Goal: Information Seeking & Learning: Learn about a topic

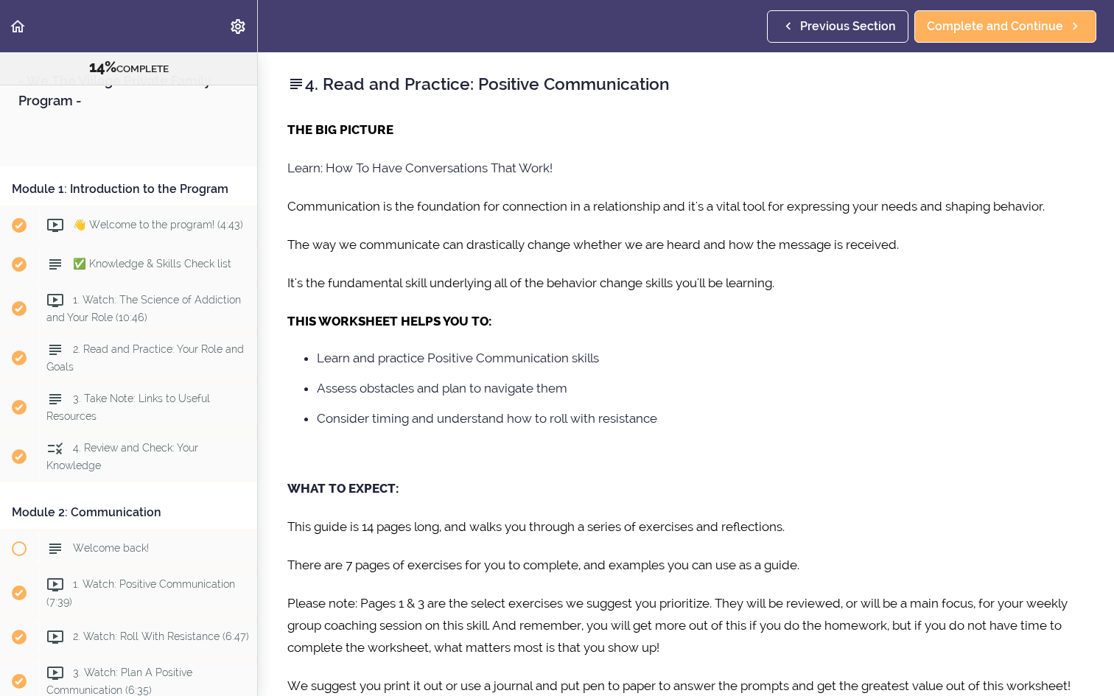
scroll to position [617, 0]
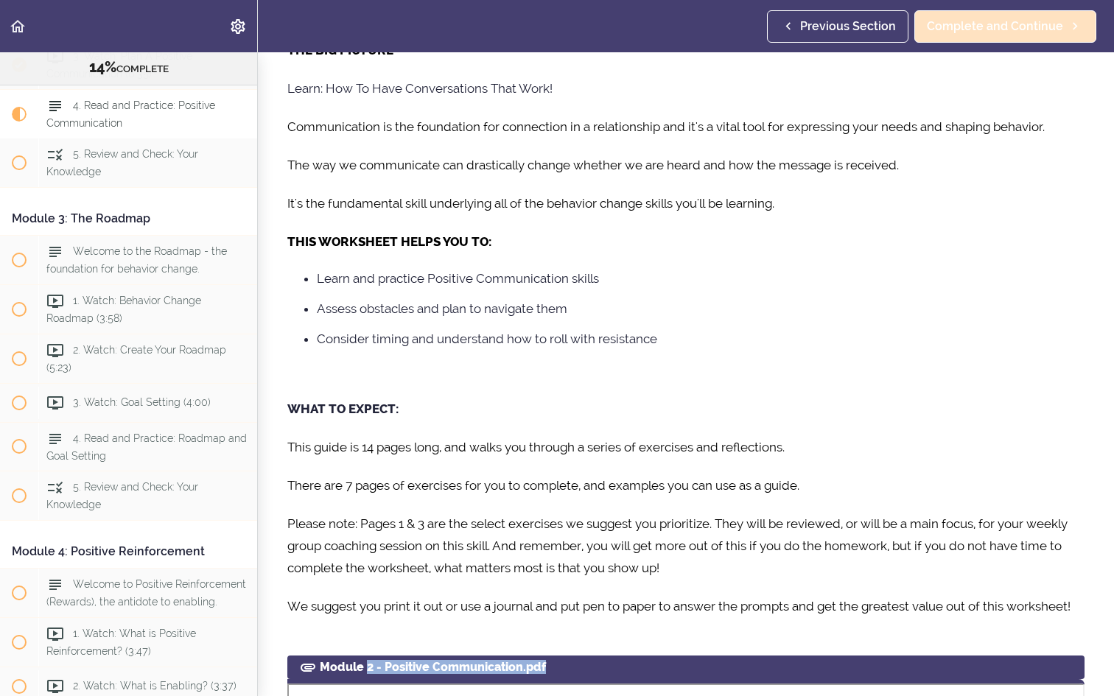
click at [1001, 27] on span "Complete and Continue" at bounding box center [995, 27] width 136 height 18
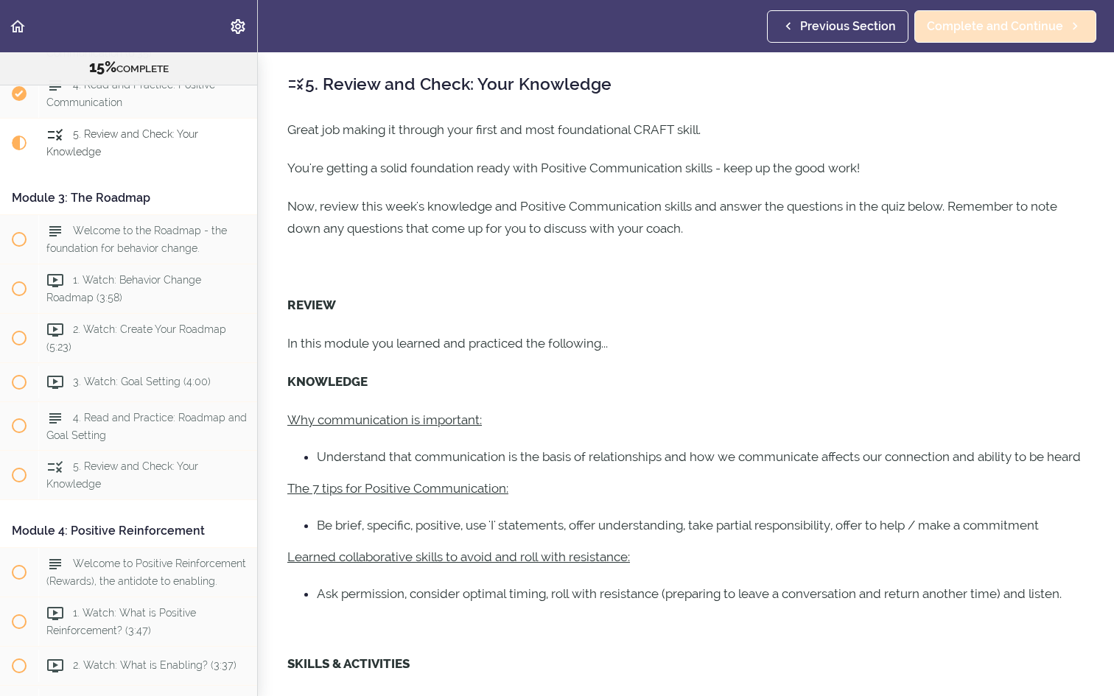
scroll to position [647, 0]
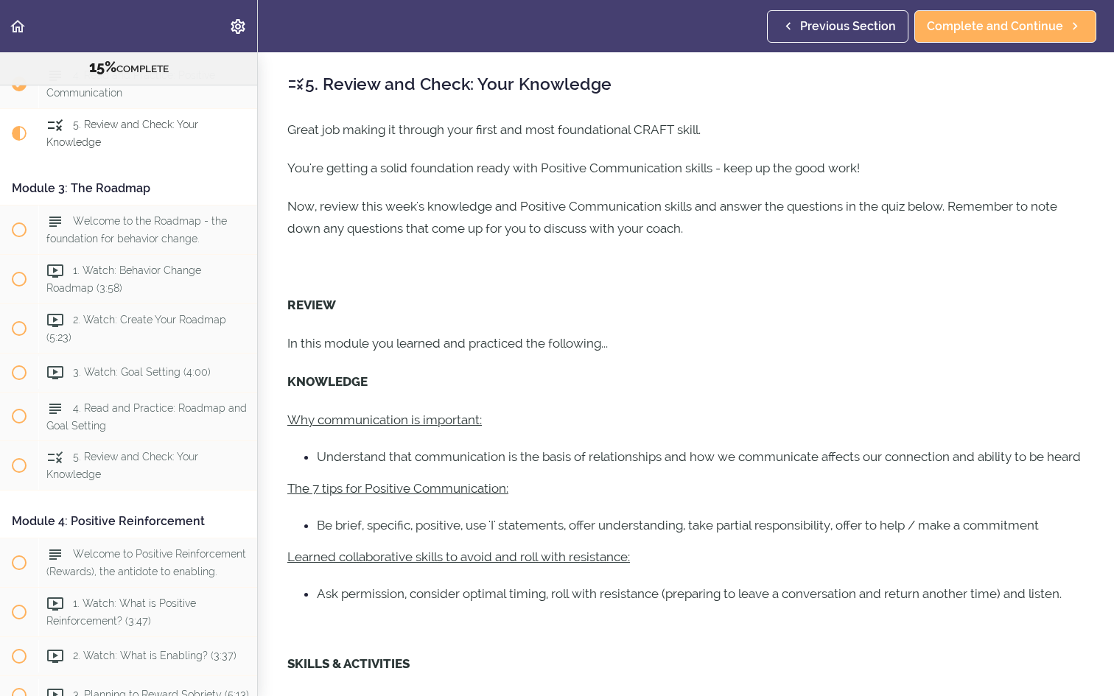
click at [876, 23] on span "Previous Section" at bounding box center [848, 27] width 96 height 18
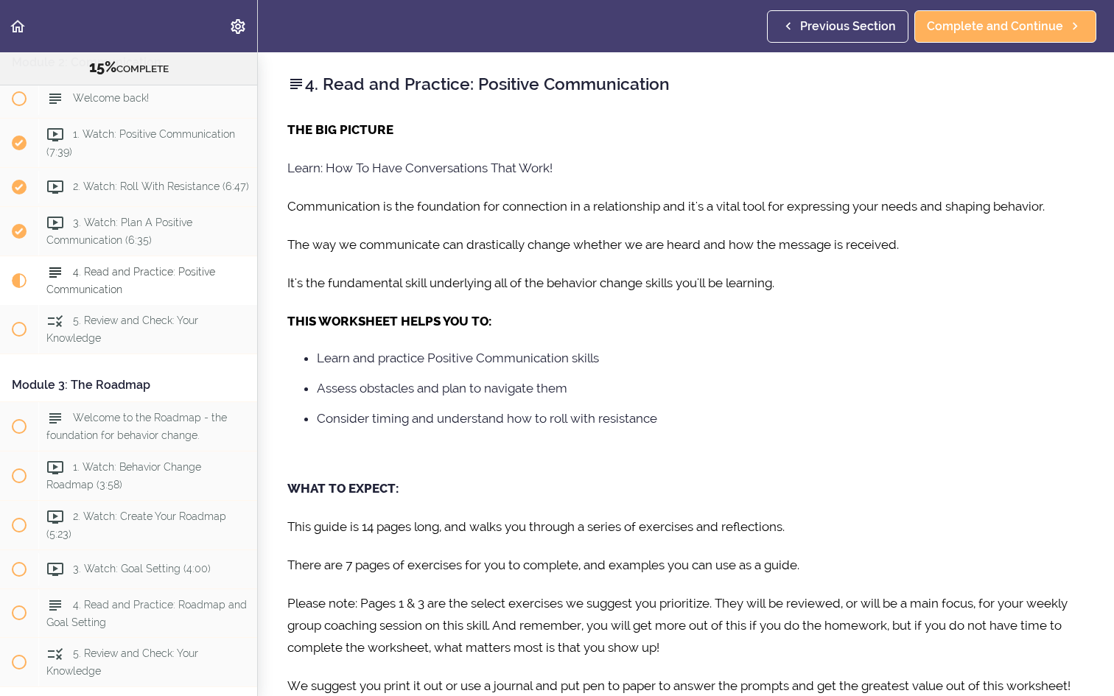
scroll to position [382, 0]
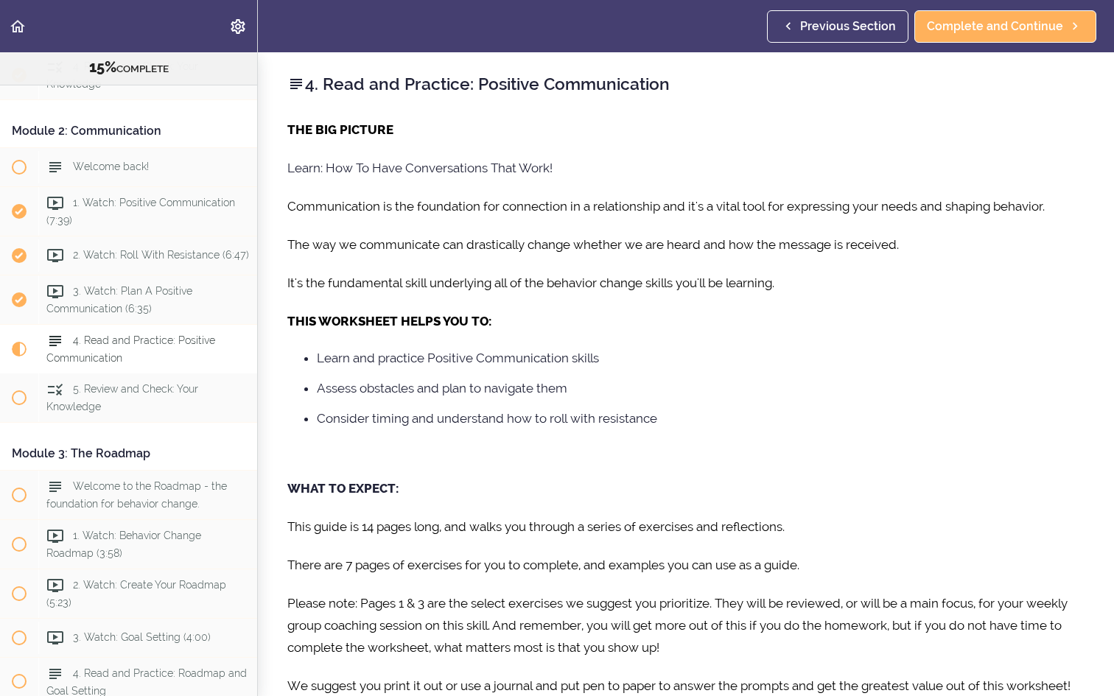
click at [148, 343] on span "4. Read and Practice: Positive Communication" at bounding box center [130, 349] width 169 height 29
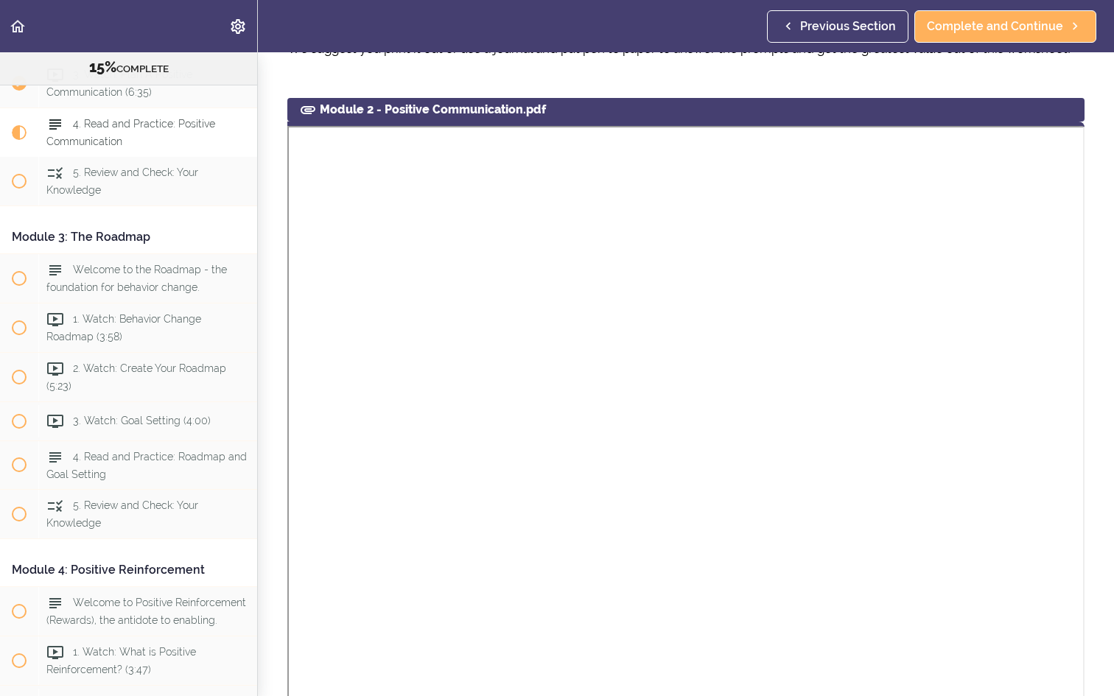
scroll to position [649, 0]
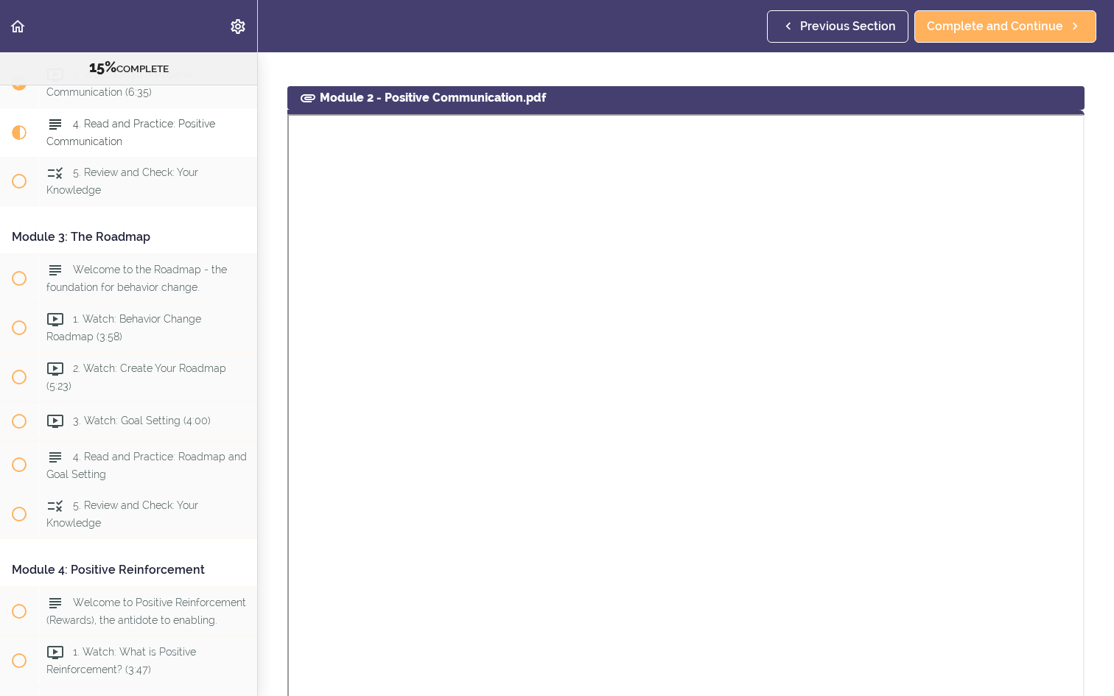
click at [307, 100] on use at bounding box center [308, 98] width 15 height 8
click at [482, 96] on div "Module 2 - Positive Communication.pdf" at bounding box center [685, 98] width 797 height 24
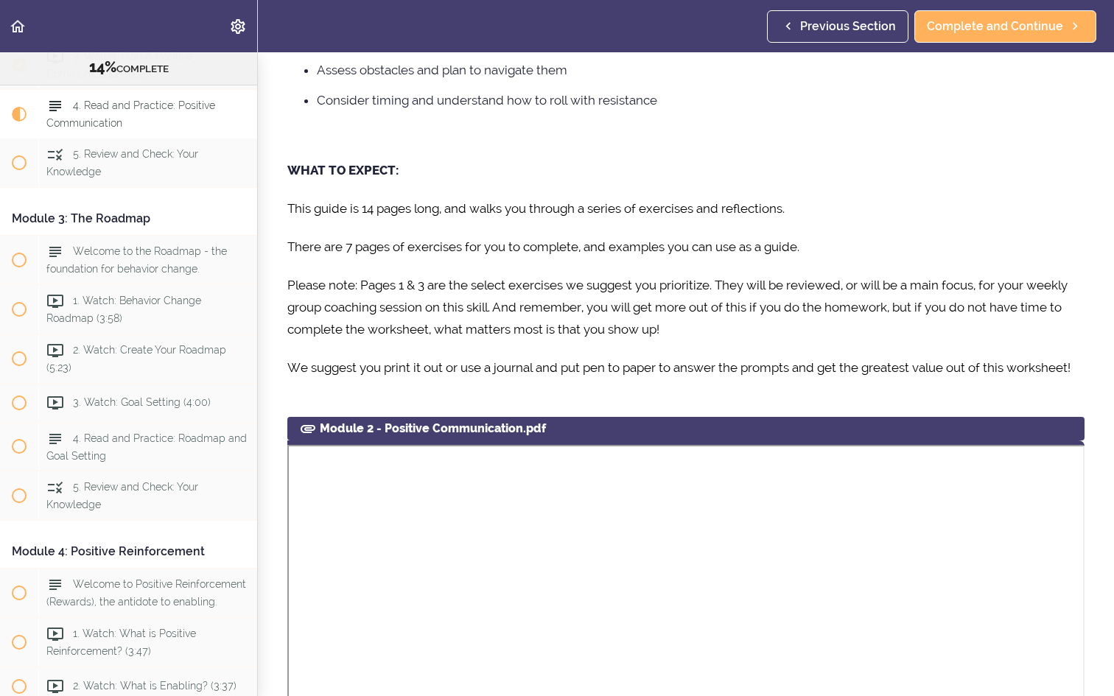
scroll to position [335, 0]
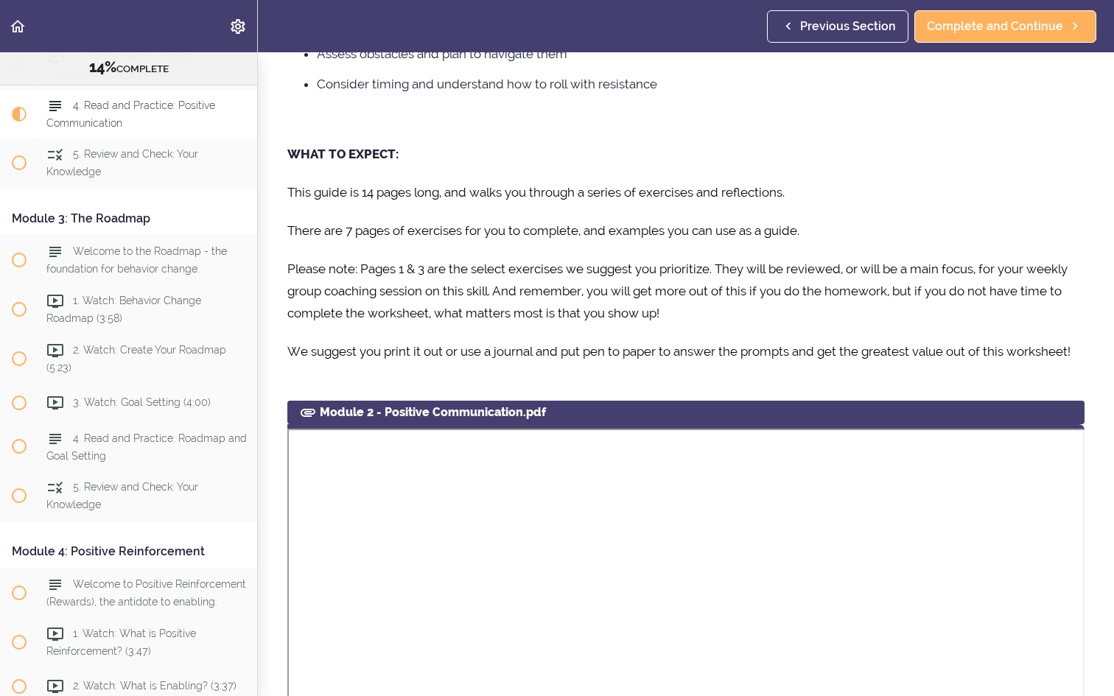
click at [507, 418] on div "Module 2 - Positive Communication.pdf" at bounding box center [685, 413] width 797 height 24
click at [318, 410] on div "Module 2 - Positive Communication.pdf" at bounding box center [685, 413] width 797 height 24
click at [237, 32] on use "Settings Menu" at bounding box center [238, 26] width 14 height 15
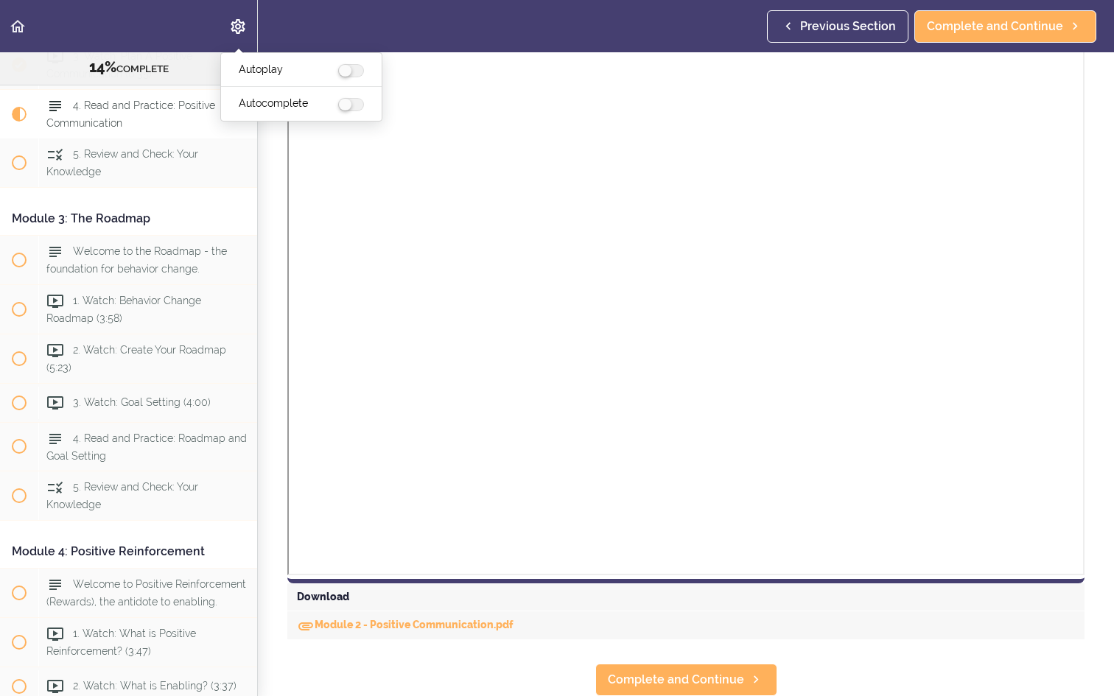
scroll to position [850, 0]
click at [426, 626] on link "Module 2 - Positive Communication.pdf" at bounding box center [405, 626] width 217 height 12
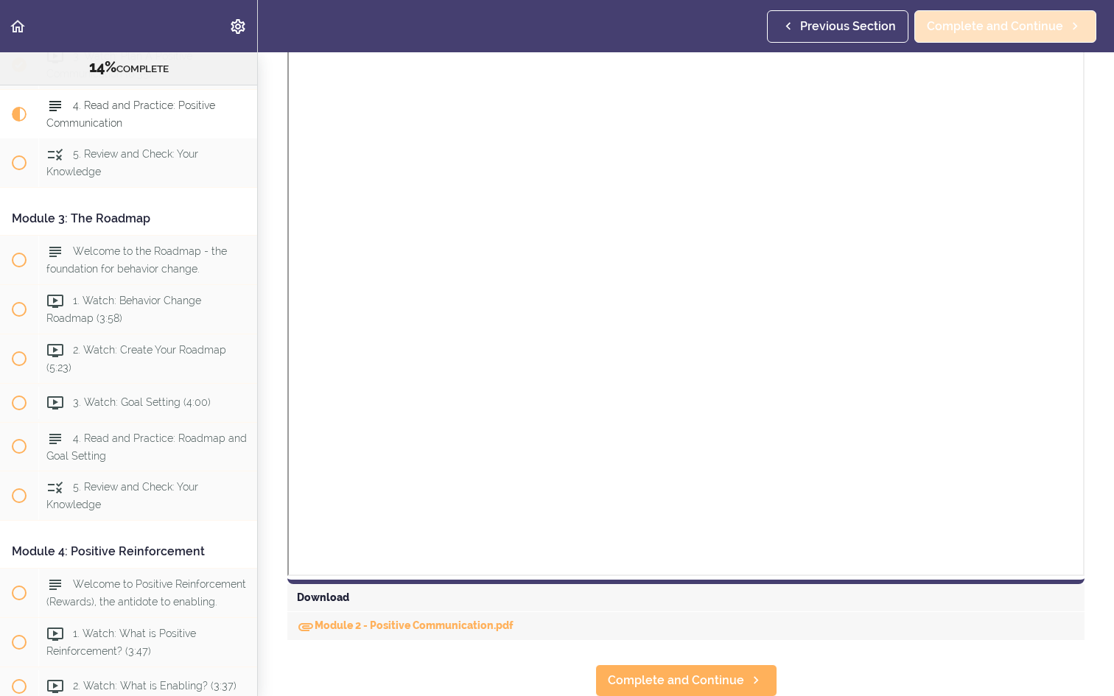
click at [985, 27] on span "Complete and Continue" at bounding box center [995, 27] width 136 height 18
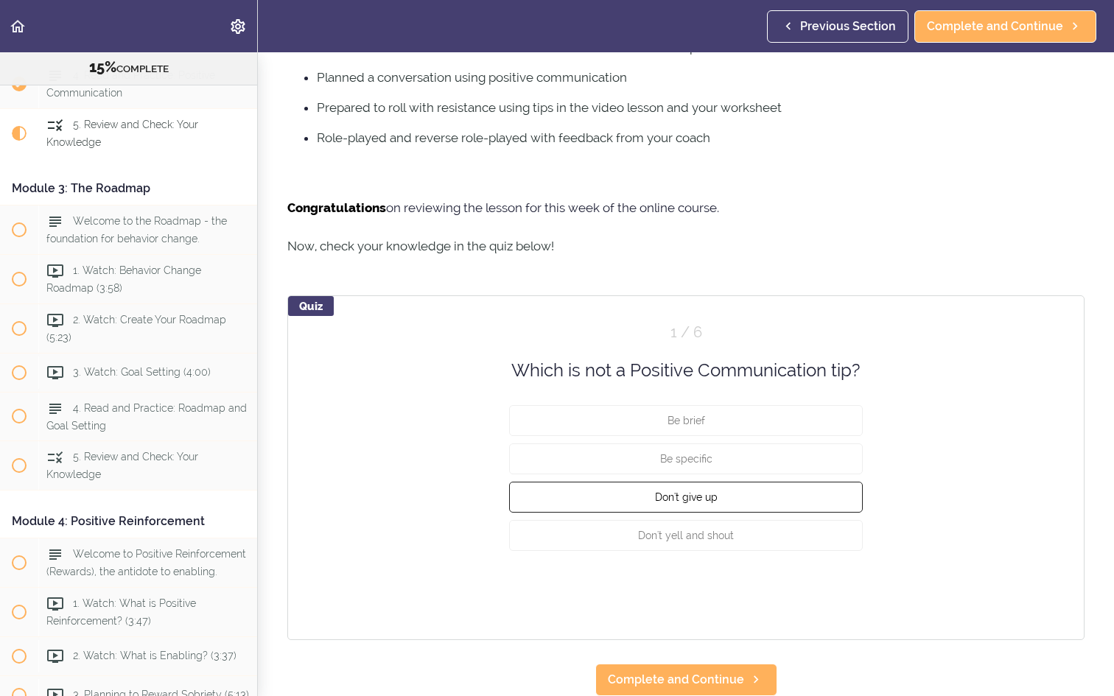
scroll to position [653, 0]
click at [825, 493] on button "Don't give up" at bounding box center [686, 498] width 354 height 31
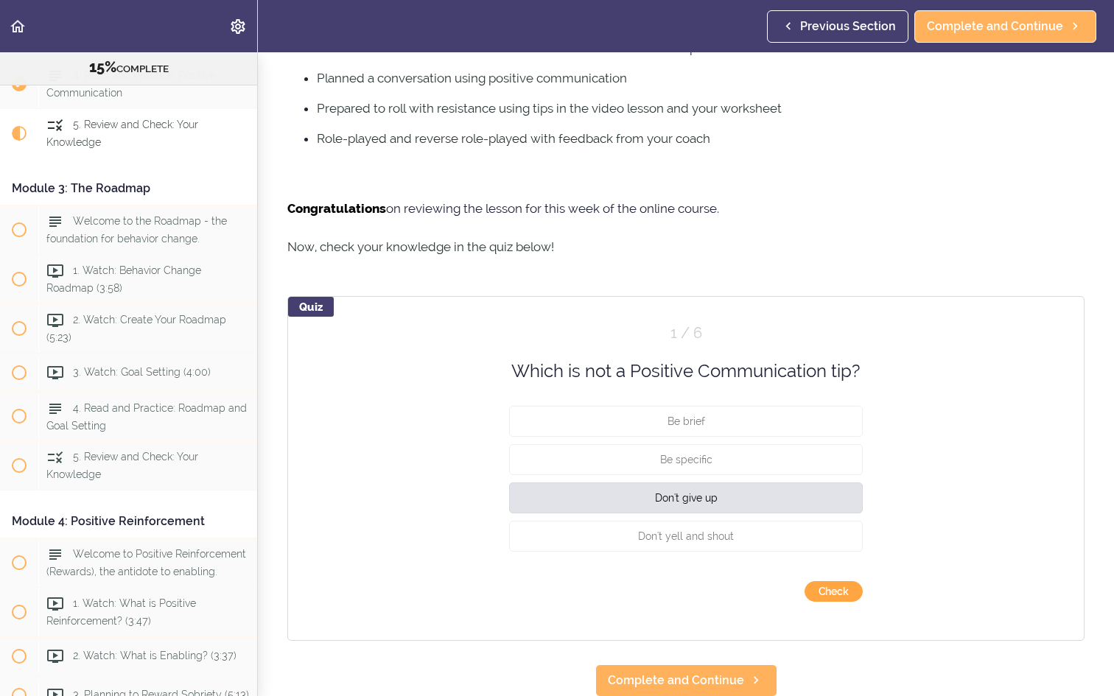
click at [847, 595] on button "Check" at bounding box center [834, 591] width 58 height 21
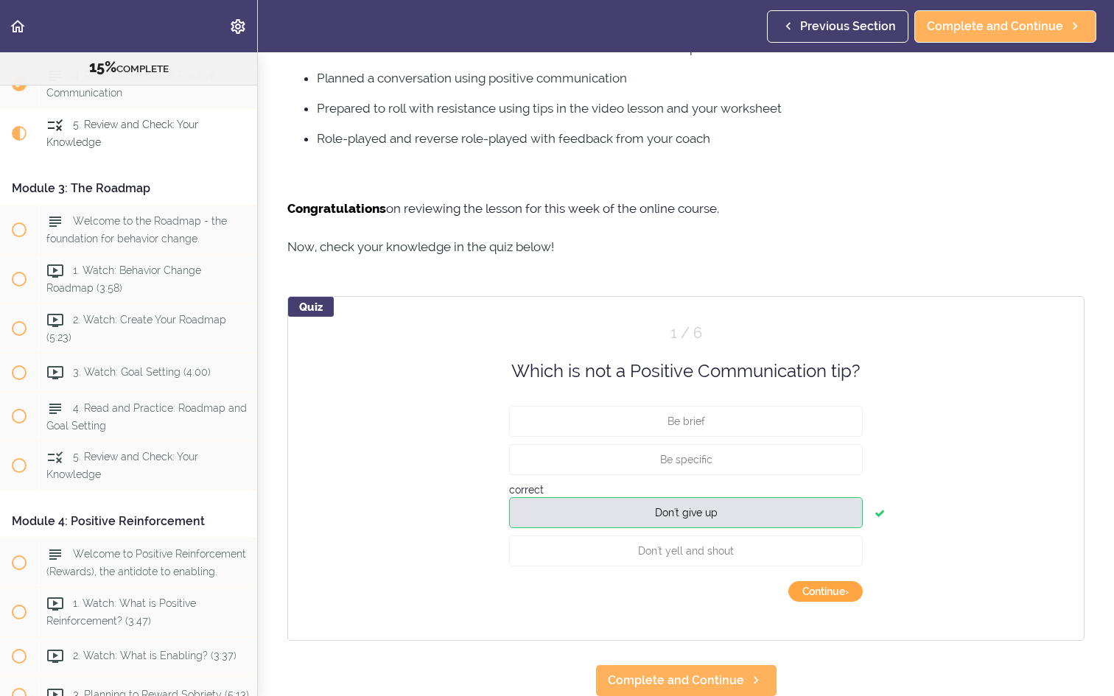
click at [846, 592] on button "Continue ›" at bounding box center [826, 591] width 74 height 21
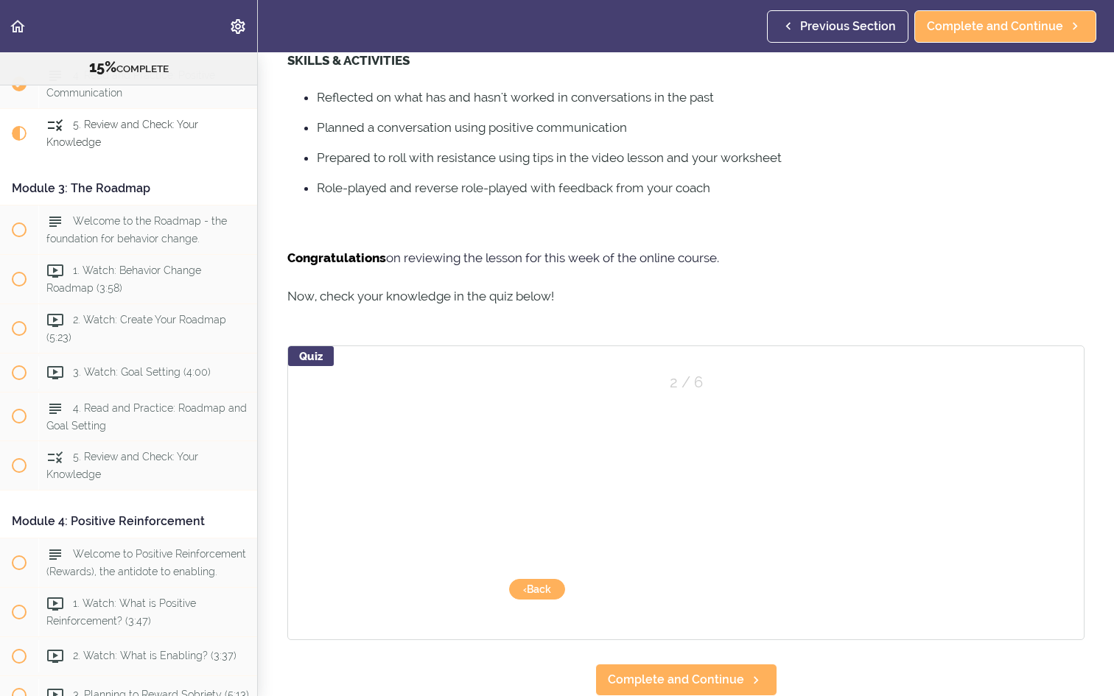
scroll to position [604, 0]
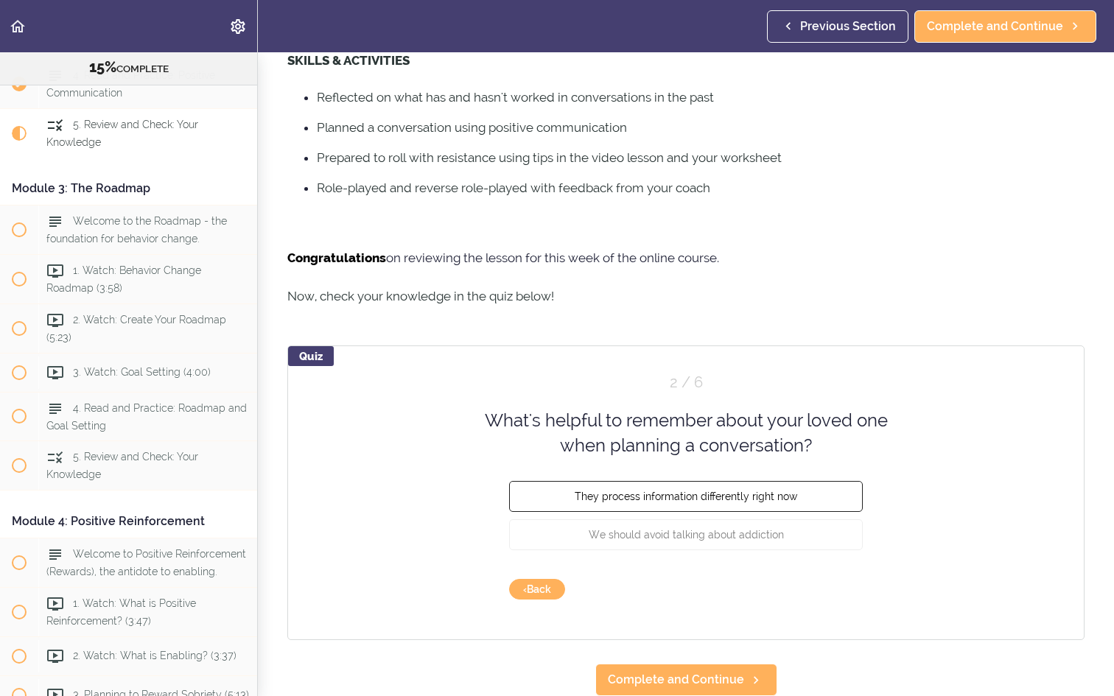
click at [795, 506] on button "They process information differently right now" at bounding box center [686, 495] width 354 height 31
click at [848, 592] on button "Check" at bounding box center [834, 589] width 58 height 21
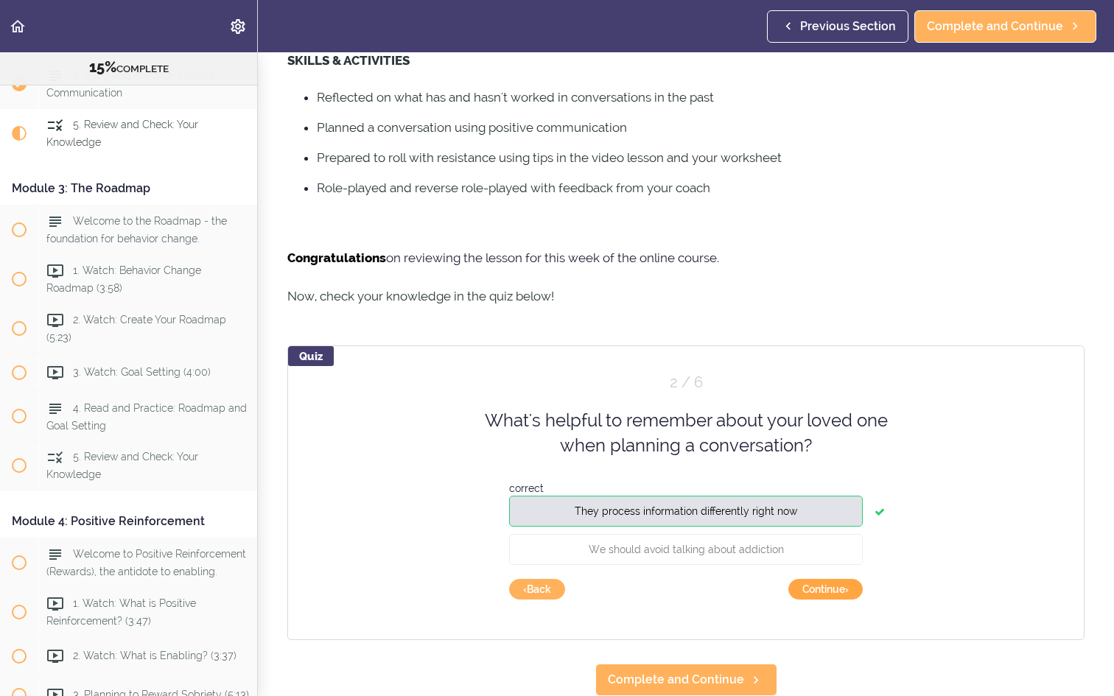
click at [847, 590] on button "Continue ›" at bounding box center [826, 589] width 74 height 21
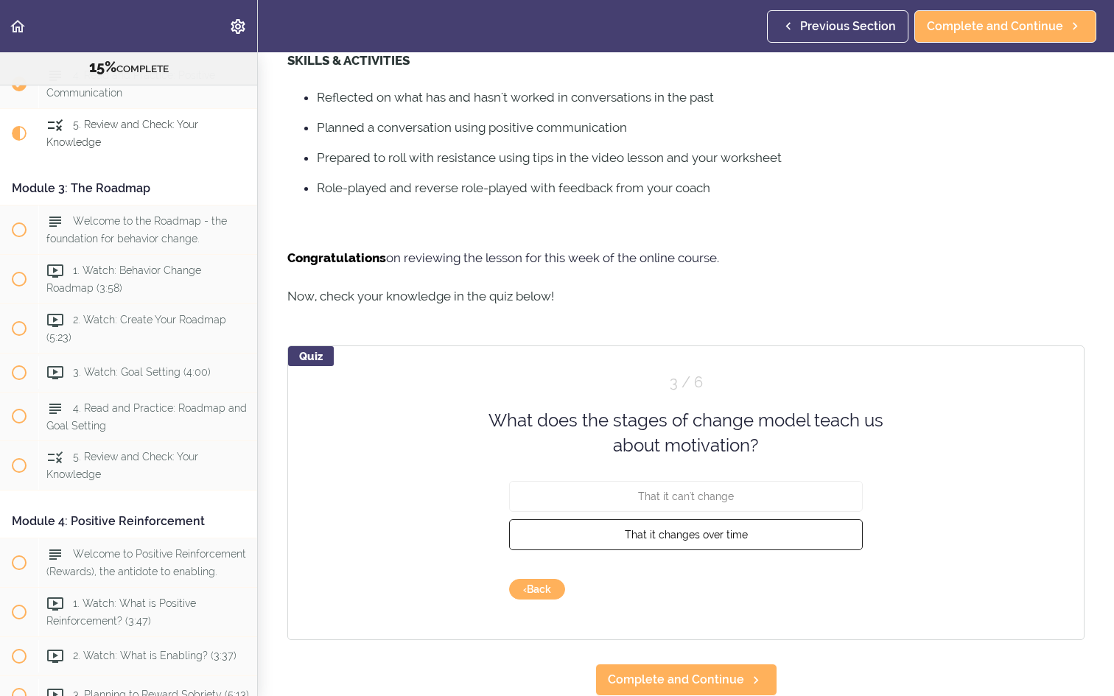
click at [812, 533] on button "That it changes over time" at bounding box center [686, 534] width 354 height 31
click at [843, 590] on button "Check" at bounding box center [834, 589] width 58 height 21
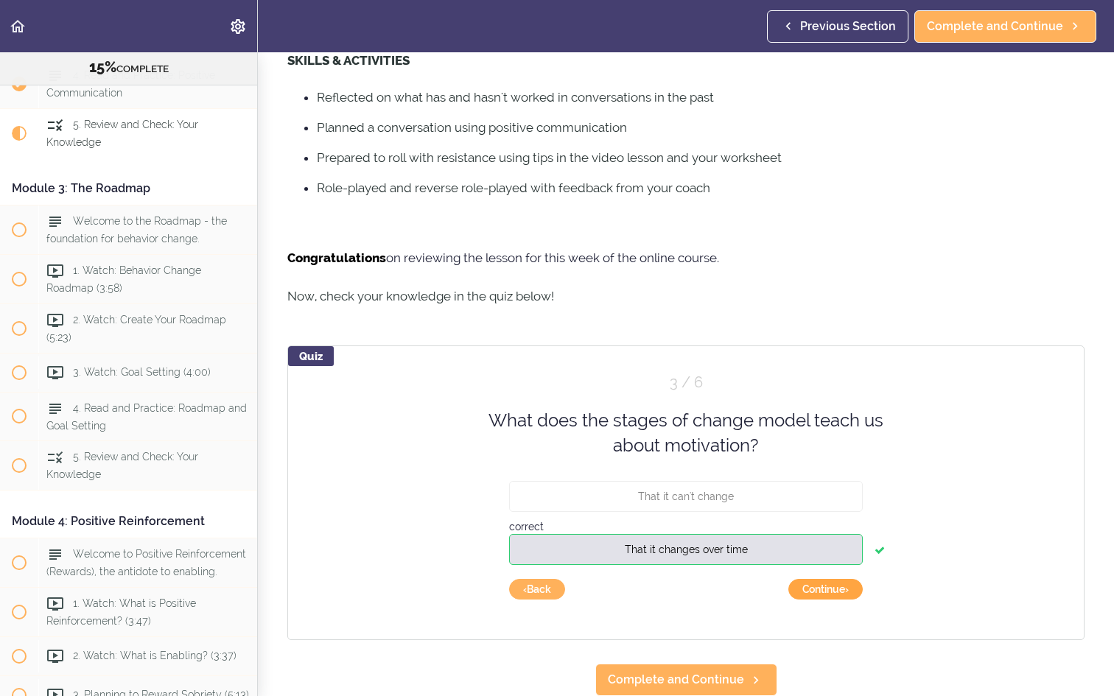
click at [843, 595] on button "Continue ›" at bounding box center [826, 589] width 74 height 21
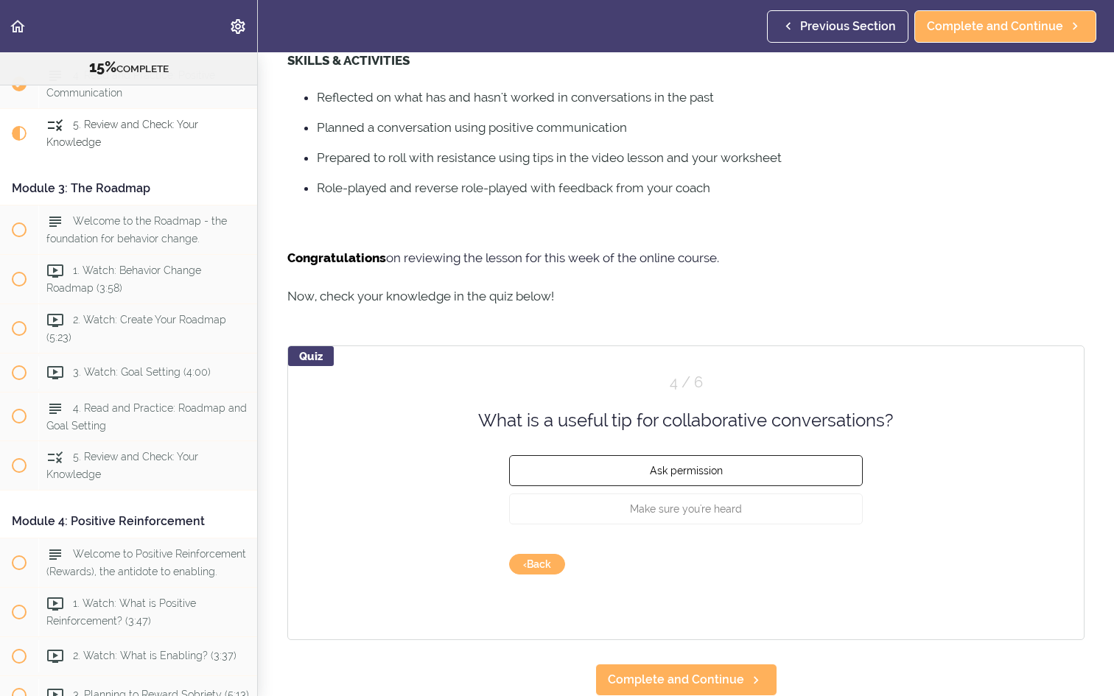
click at [790, 464] on button "Ask permission" at bounding box center [686, 470] width 354 height 31
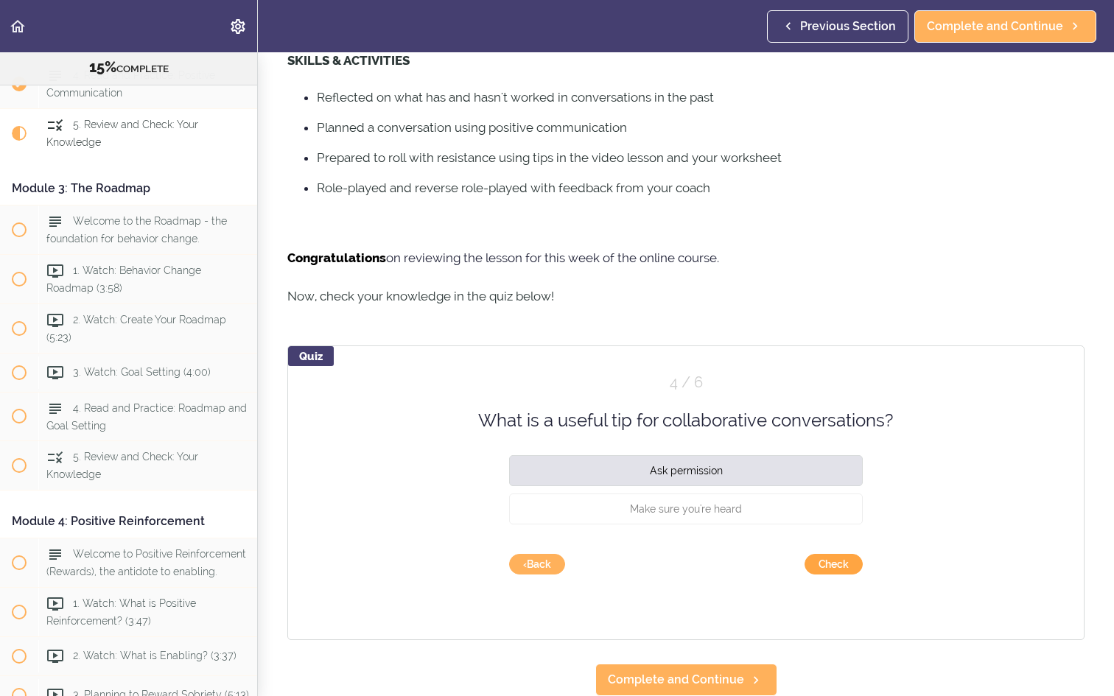
click at [846, 567] on button "Check" at bounding box center [834, 564] width 58 height 21
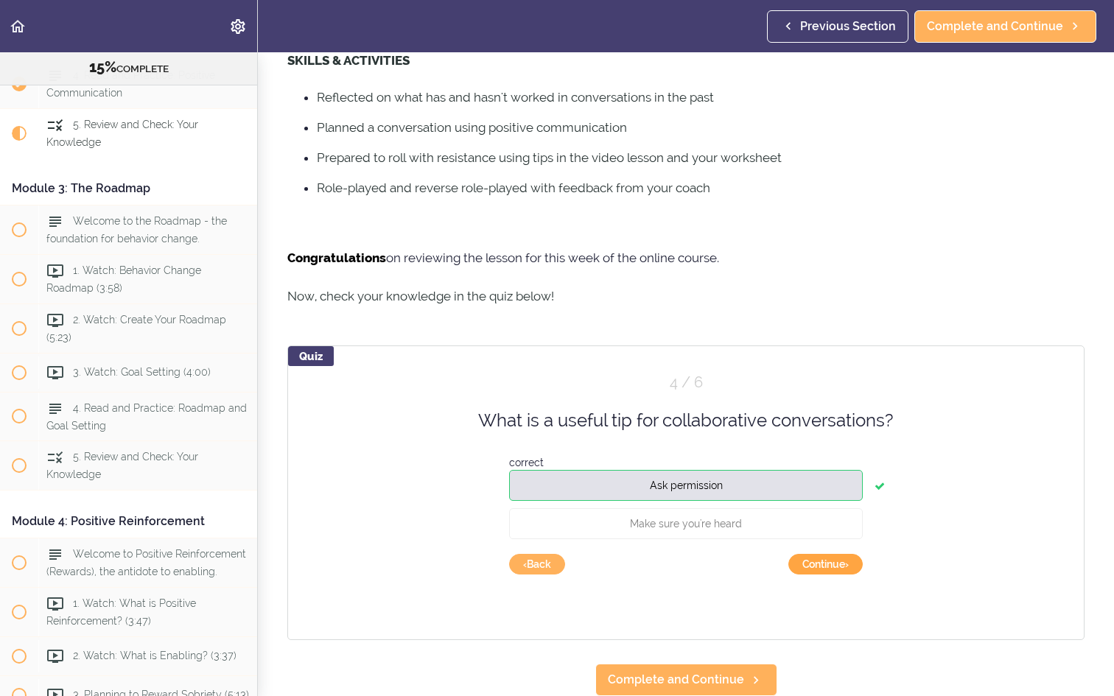
click at [846, 567] on button "Continue ›" at bounding box center [826, 564] width 74 height 21
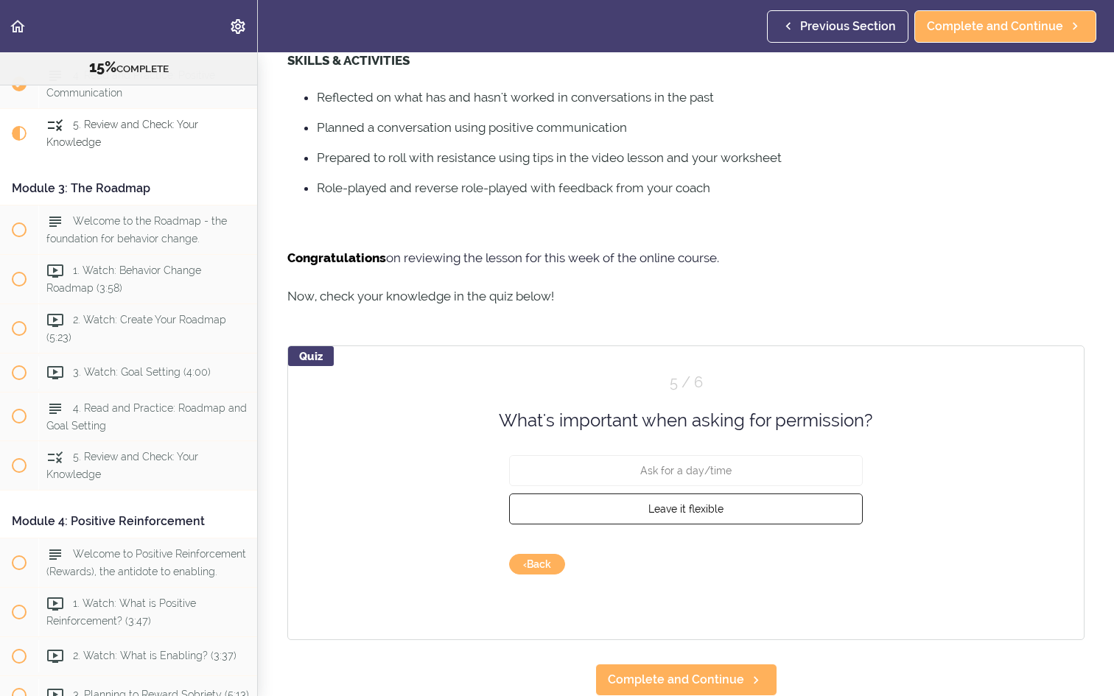
click at [821, 516] on button "Leave it flexible" at bounding box center [686, 509] width 354 height 31
click at [842, 569] on button "Check" at bounding box center [834, 564] width 58 height 21
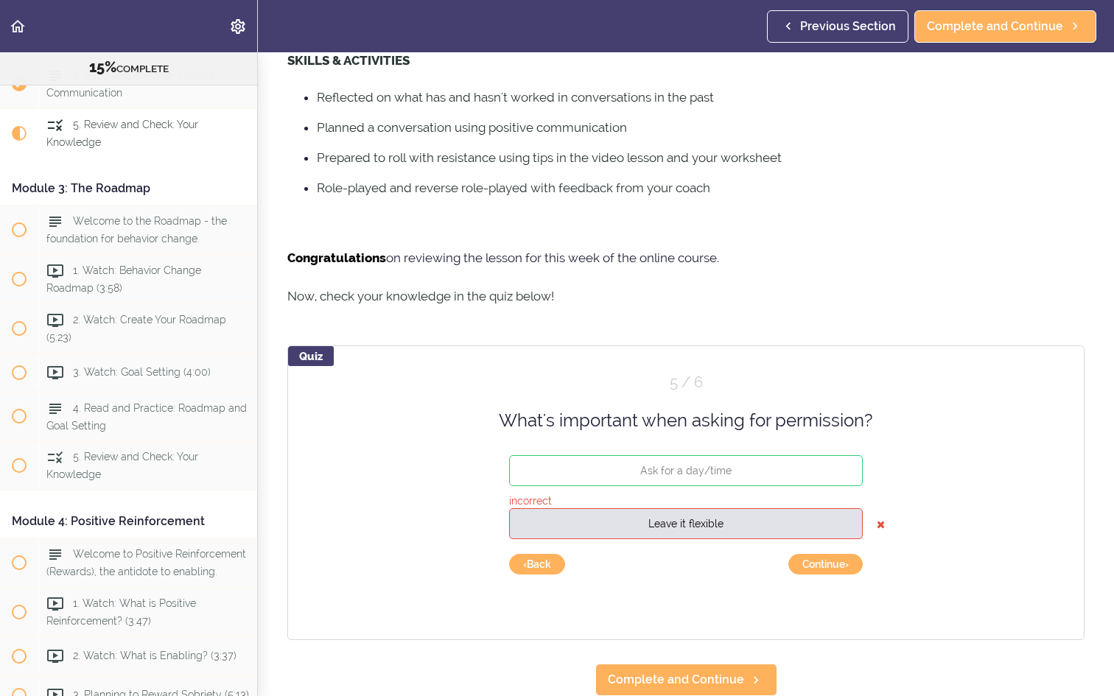
click at [882, 524] on icon at bounding box center [881, 524] width 8 height 29
click at [792, 474] on button "Ask for a day/time" at bounding box center [686, 470] width 354 height 31
click at [825, 566] on button "Continue ›" at bounding box center [826, 564] width 74 height 21
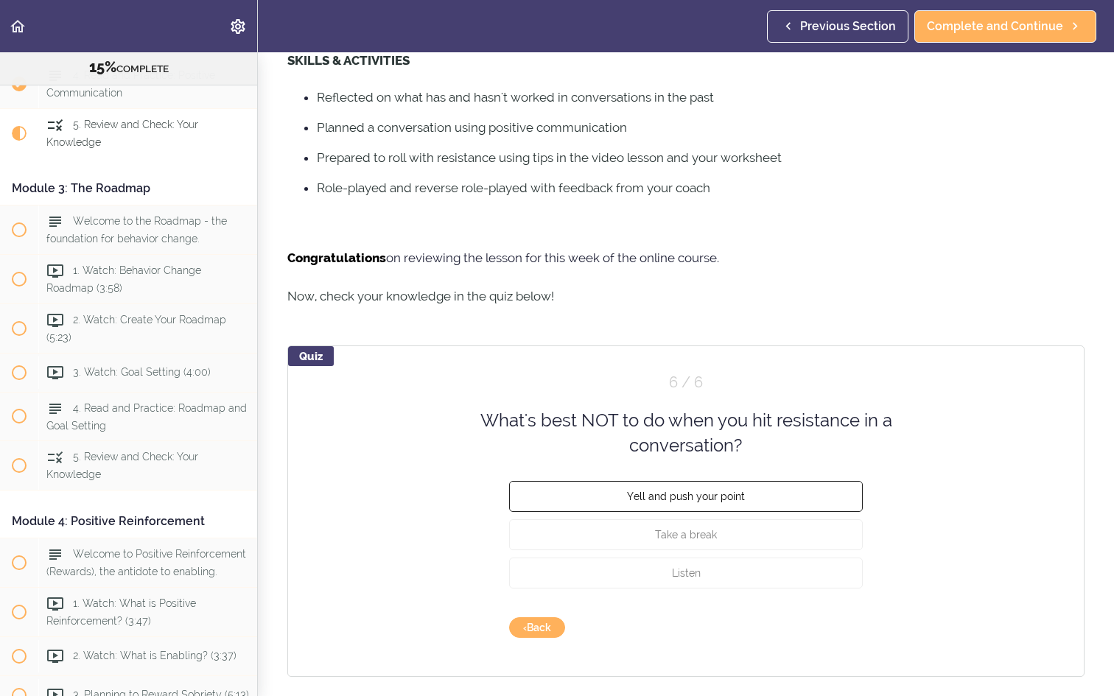
click at [792, 499] on button "Yell and push your point" at bounding box center [686, 495] width 354 height 31
click at [833, 629] on button "Check" at bounding box center [834, 628] width 58 height 21
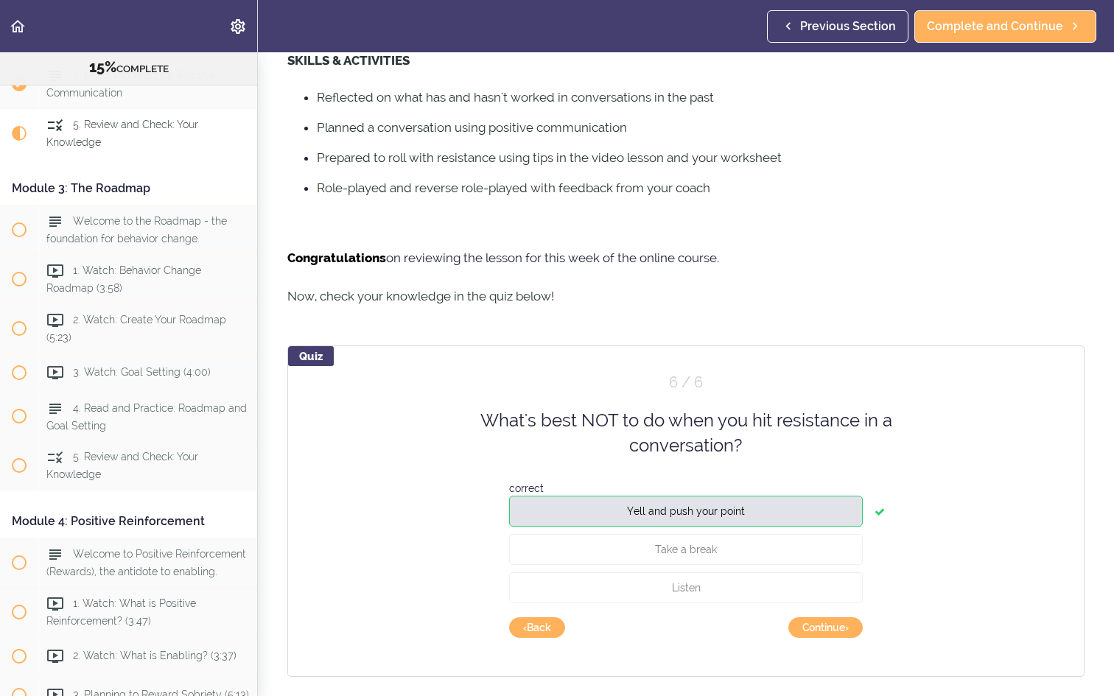
click at [833, 629] on button "Continue ›" at bounding box center [826, 628] width 74 height 21
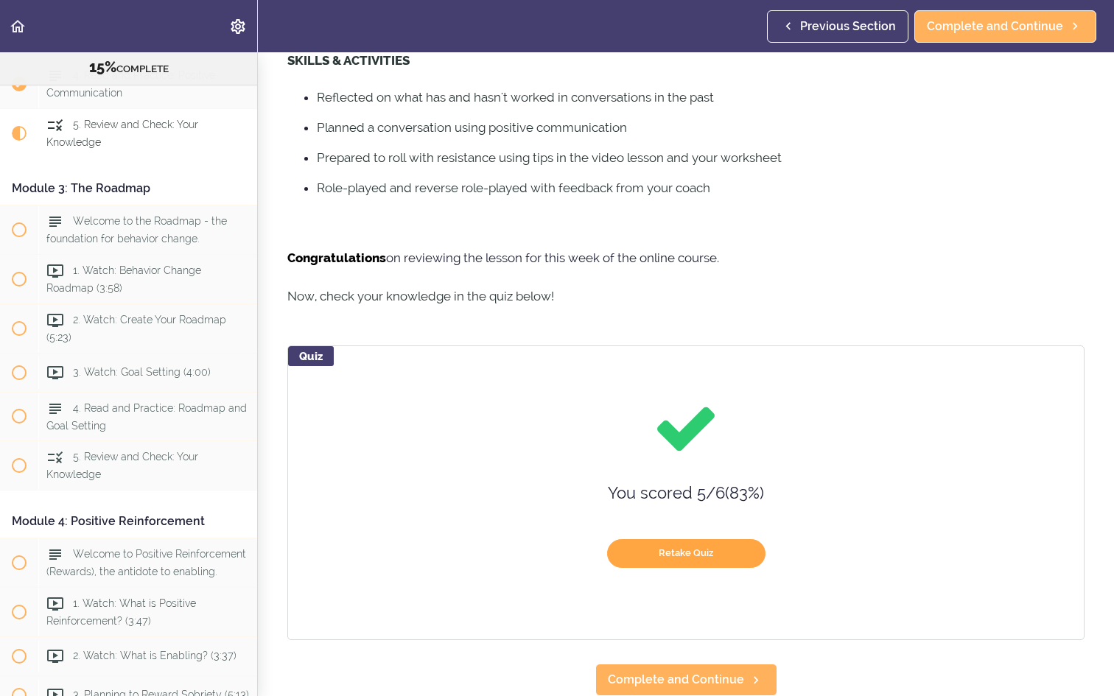
click at [684, 548] on button "Retake Quiz" at bounding box center [686, 553] width 158 height 29
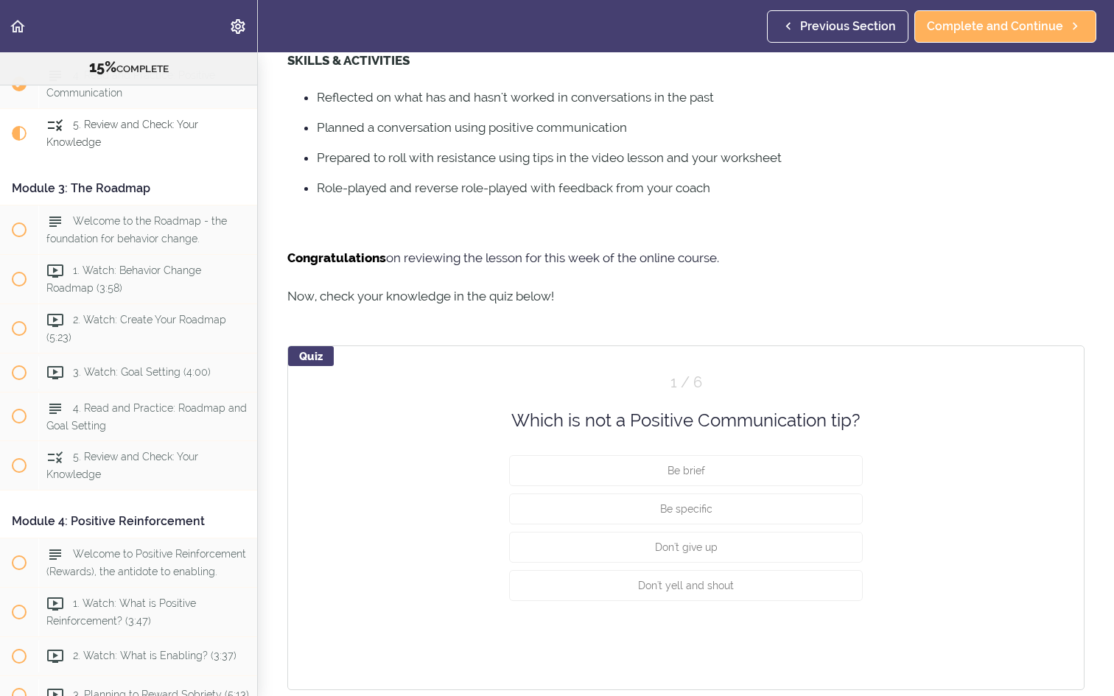
click at [684, 548] on span "Don't give up" at bounding box center [686, 548] width 63 height 12
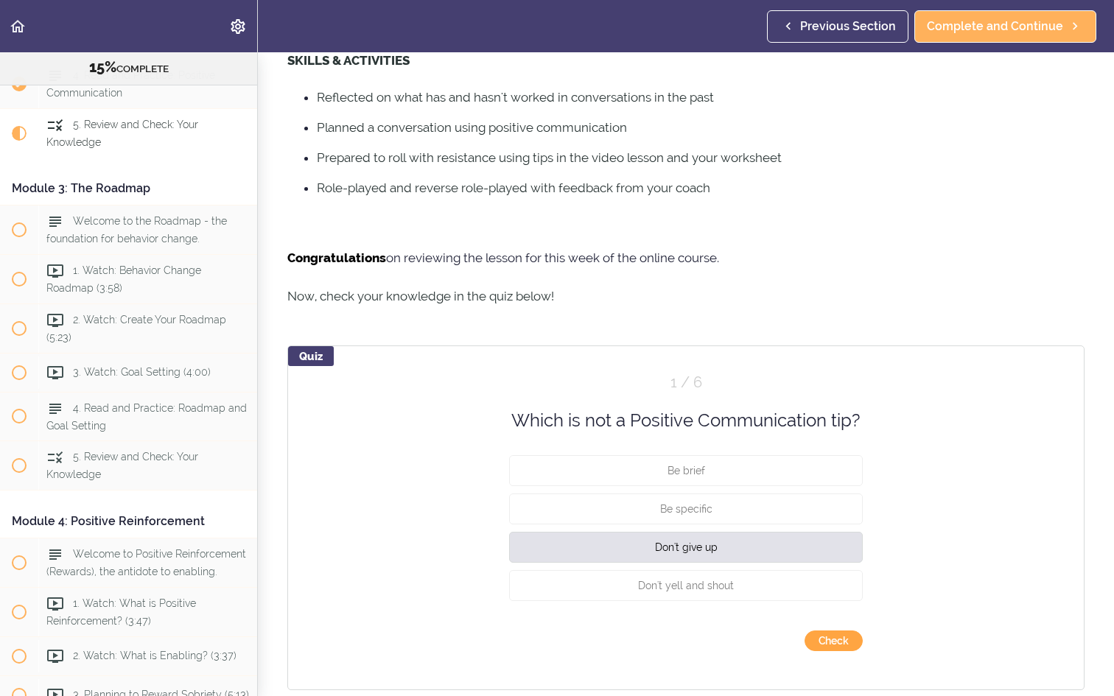
click at [822, 636] on button "Check" at bounding box center [834, 641] width 58 height 21
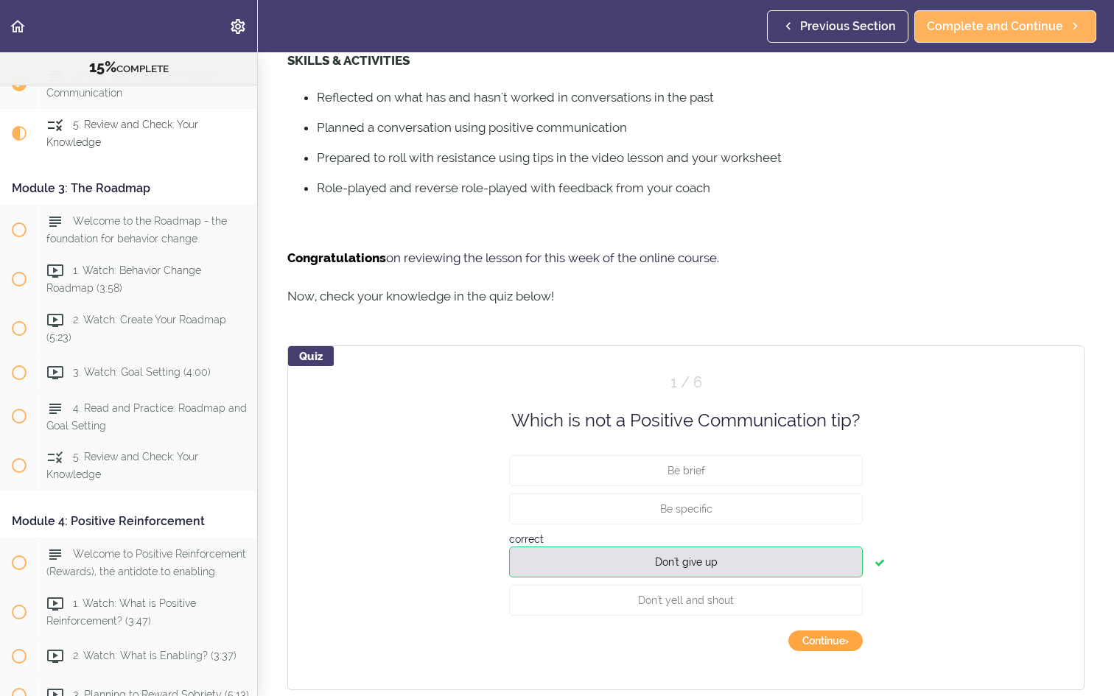
click at [825, 637] on button "Continue ›" at bounding box center [826, 641] width 74 height 21
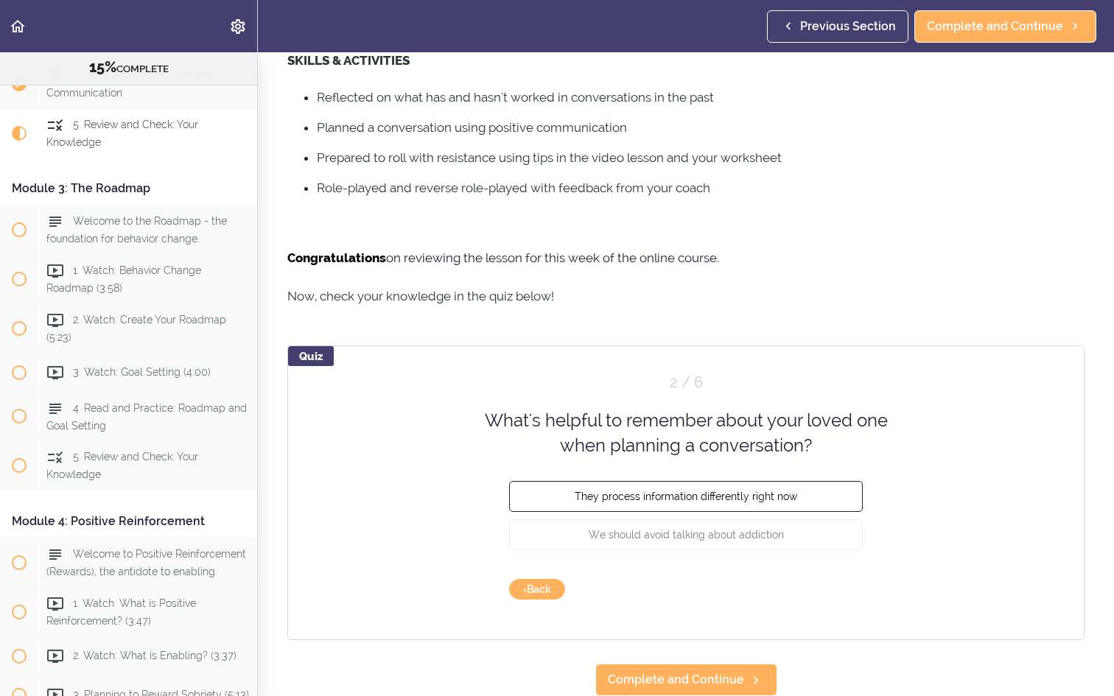
click at [776, 494] on span "They process information differently right now" at bounding box center [686, 496] width 223 height 12
click at [833, 592] on button "Check" at bounding box center [834, 589] width 58 height 21
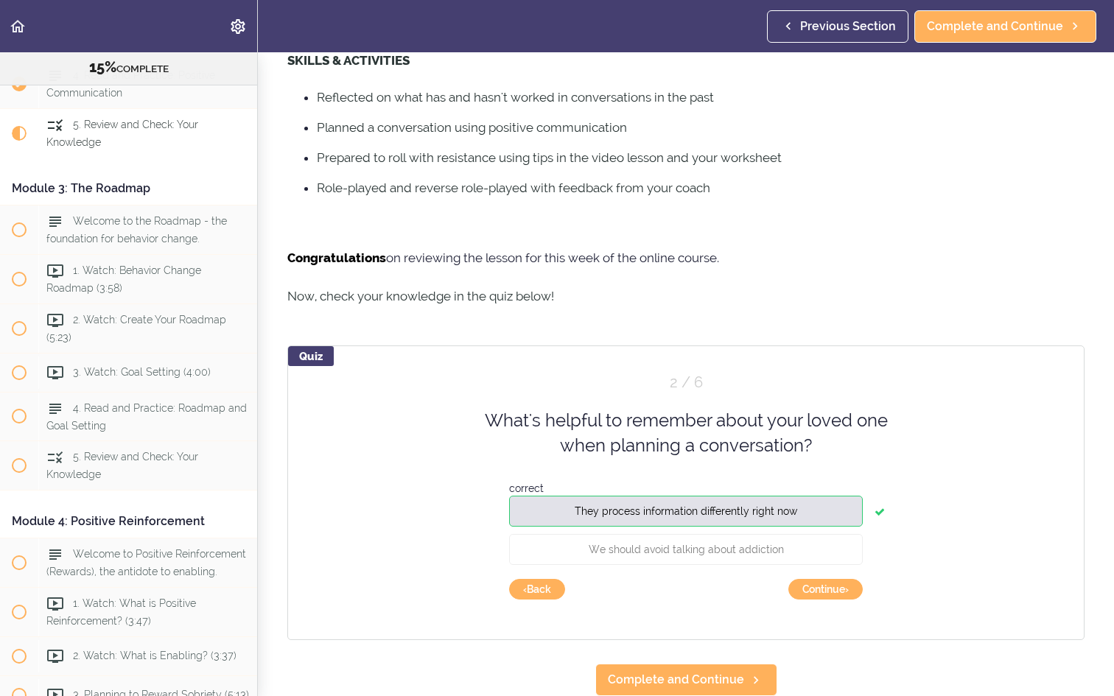
click at [833, 592] on button "Continue ›" at bounding box center [826, 589] width 74 height 21
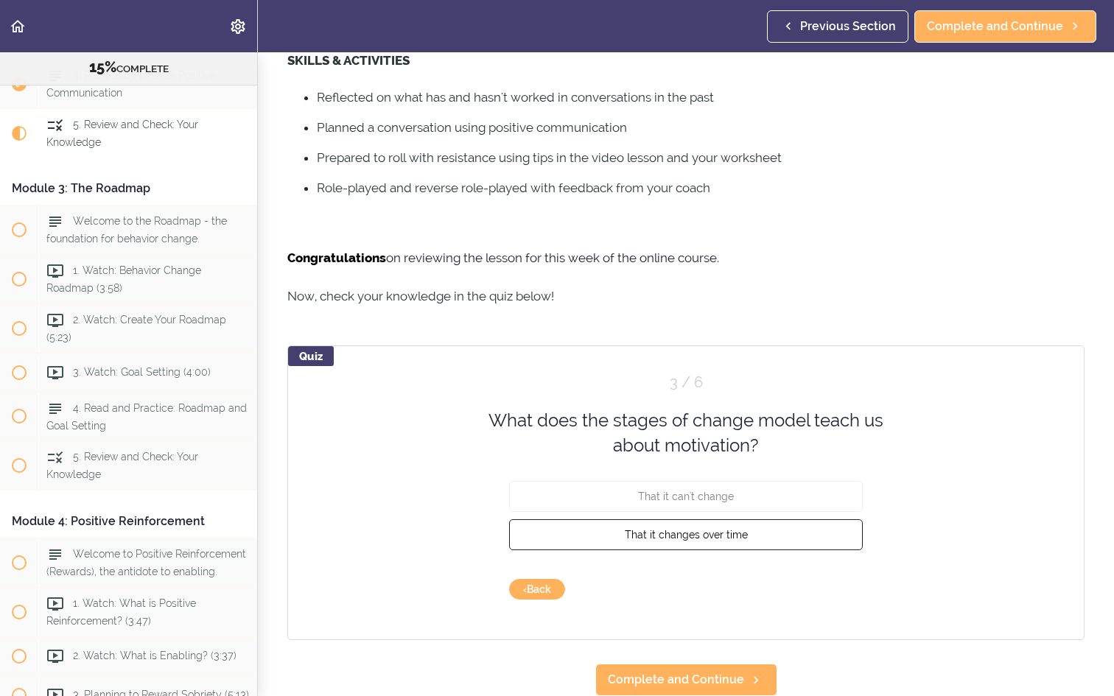
click at [803, 537] on button "That it changes over time" at bounding box center [686, 534] width 354 height 31
click at [828, 592] on button "Check" at bounding box center [834, 589] width 58 height 21
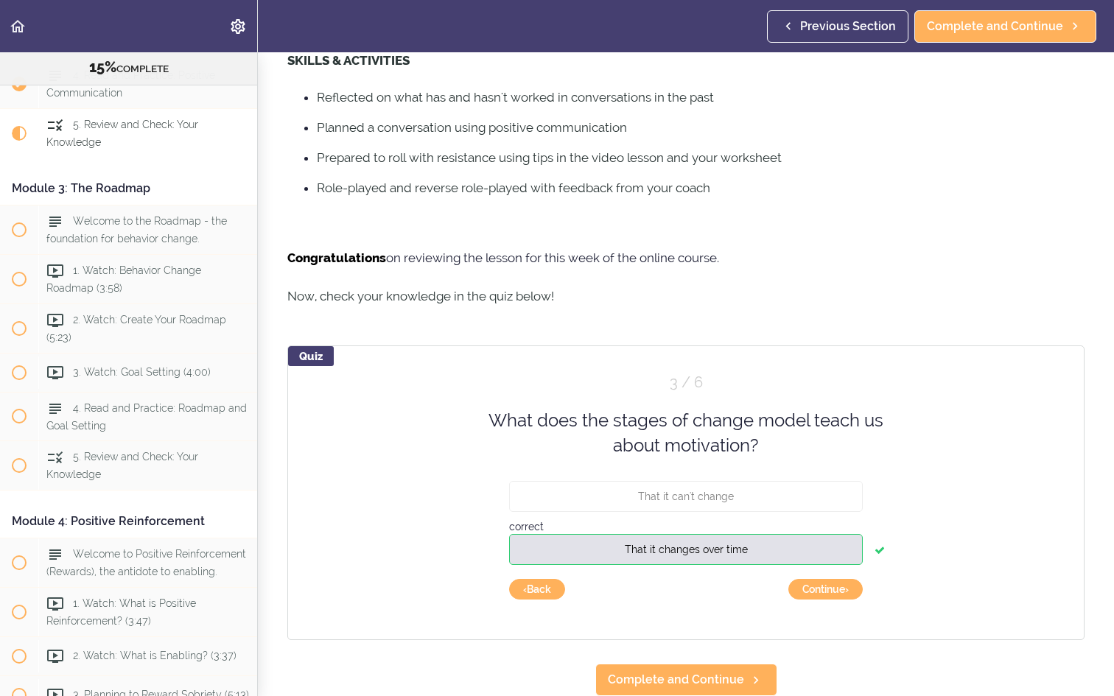
click at [828, 592] on button "Continue ›" at bounding box center [826, 589] width 74 height 21
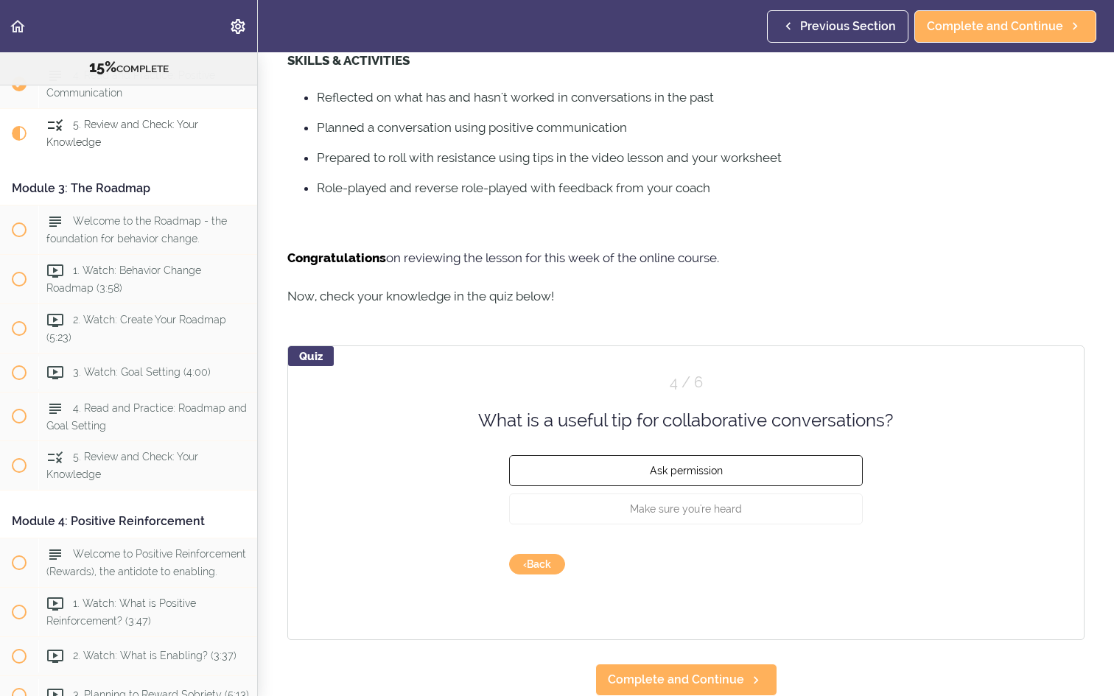
click at [790, 466] on button "Ask permission" at bounding box center [686, 470] width 354 height 31
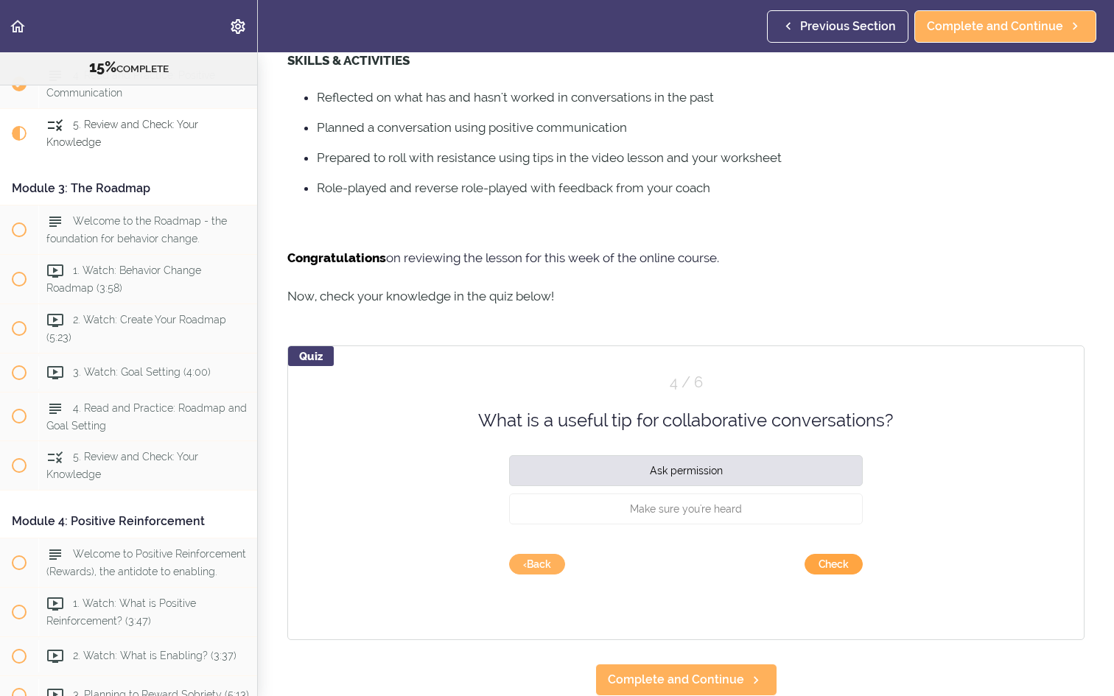
click at [849, 567] on button "Check" at bounding box center [834, 564] width 58 height 21
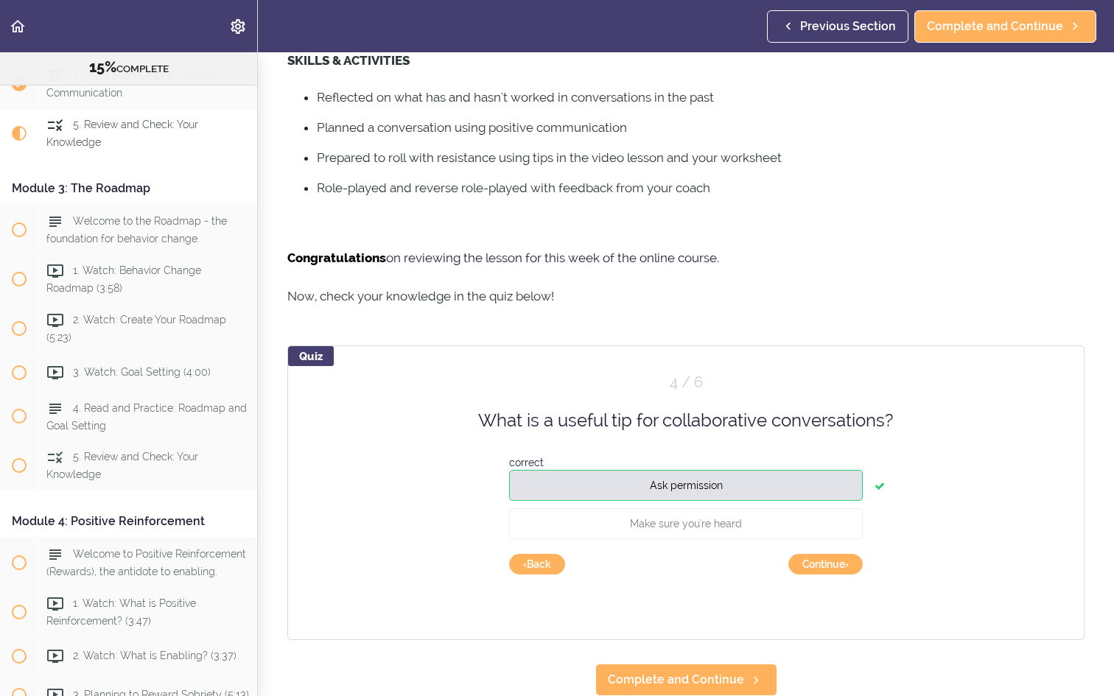
click at [849, 567] on button "Continue ›" at bounding box center [826, 564] width 74 height 21
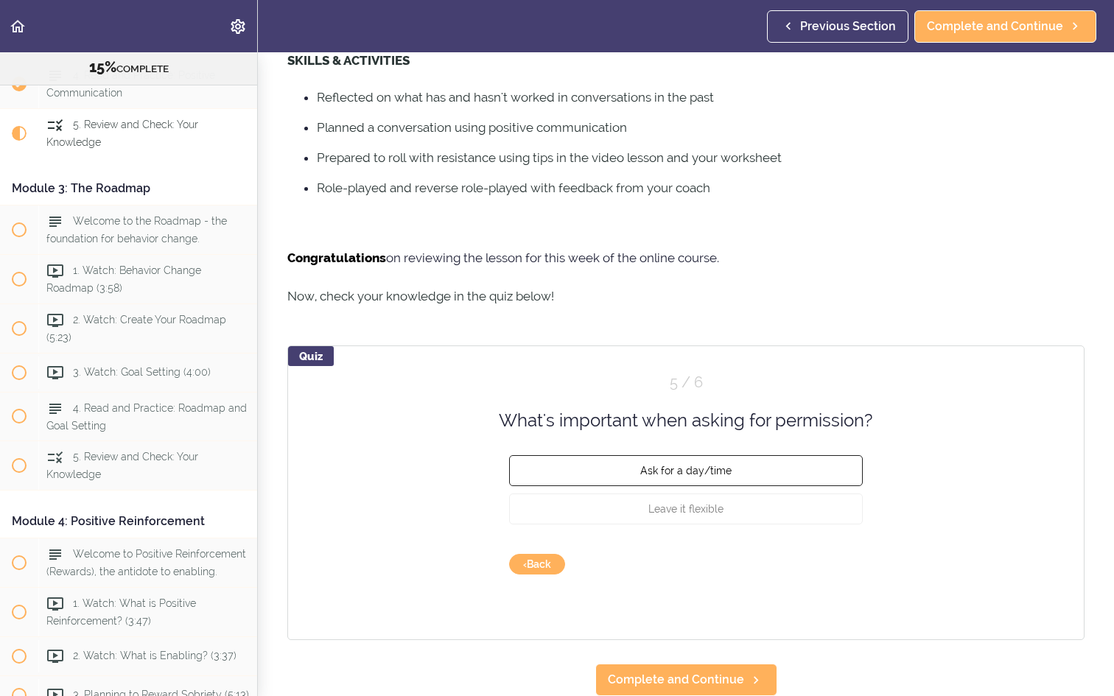
click at [803, 473] on button "Ask for a day/time" at bounding box center [686, 470] width 354 height 31
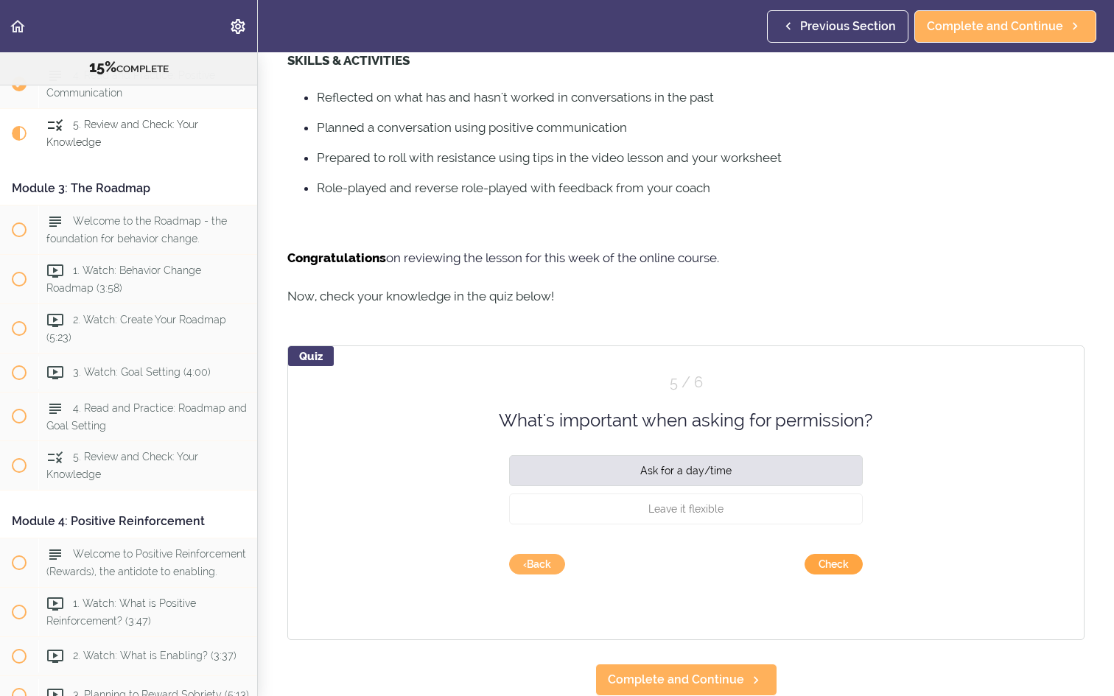
click at [845, 562] on button "Check" at bounding box center [834, 564] width 58 height 21
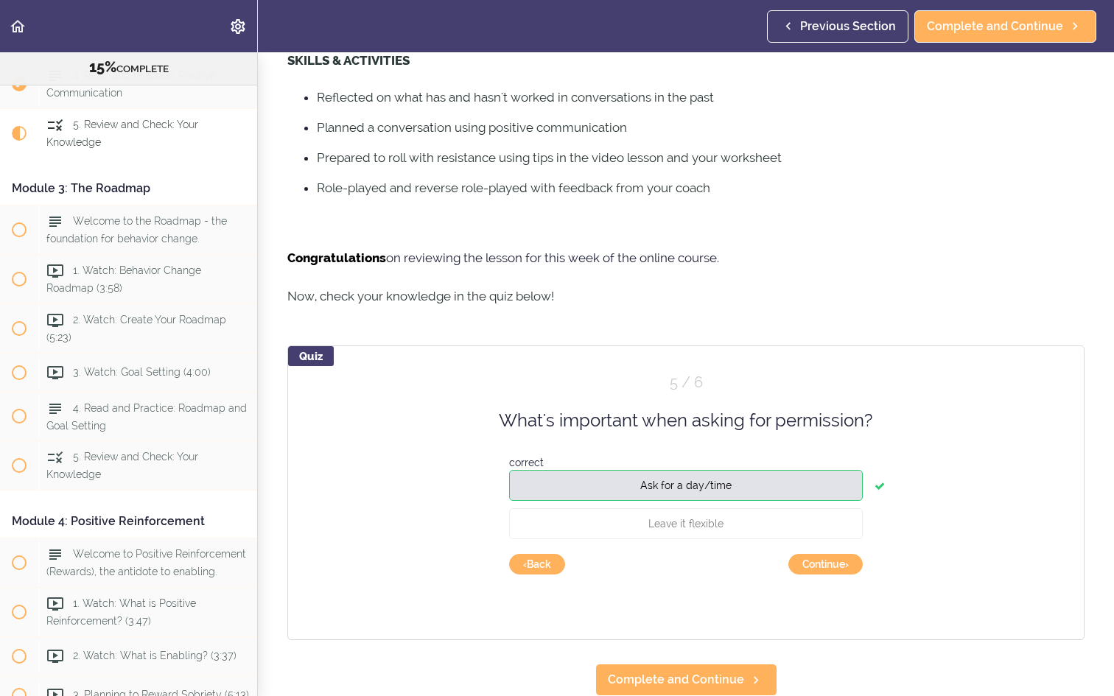
click at [845, 562] on button "Continue ›" at bounding box center [826, 564] width 74 height 21
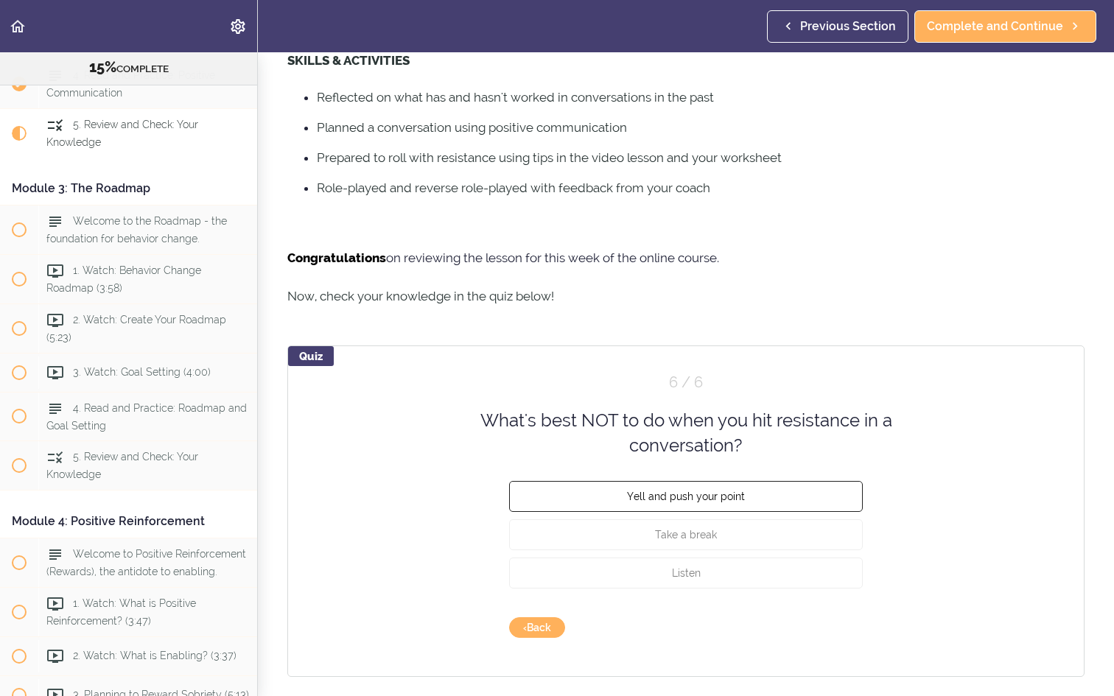
click at [818, 495] on button "Yell and push your point" at bounding box center [686, 495] width 354 height 31
click at [847, 629] on button "Check" at bounding box center [834, 628] width 58 height 21
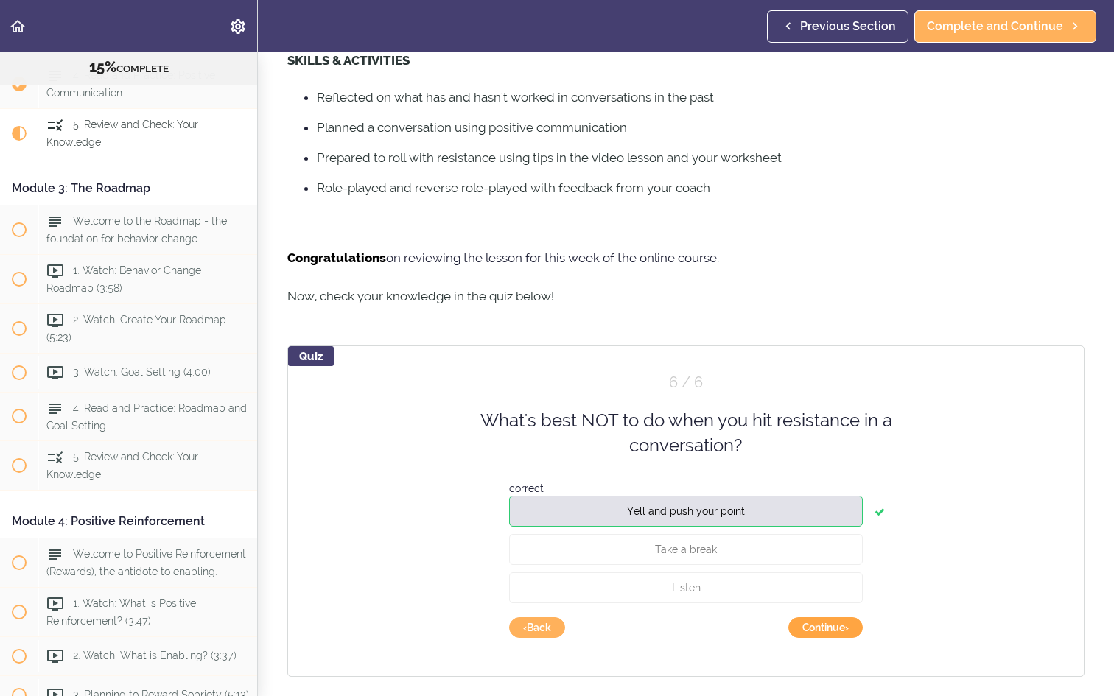
click at [847, 629] on button "Continue ›" at bounding box center [826, 628] width 74 height 21
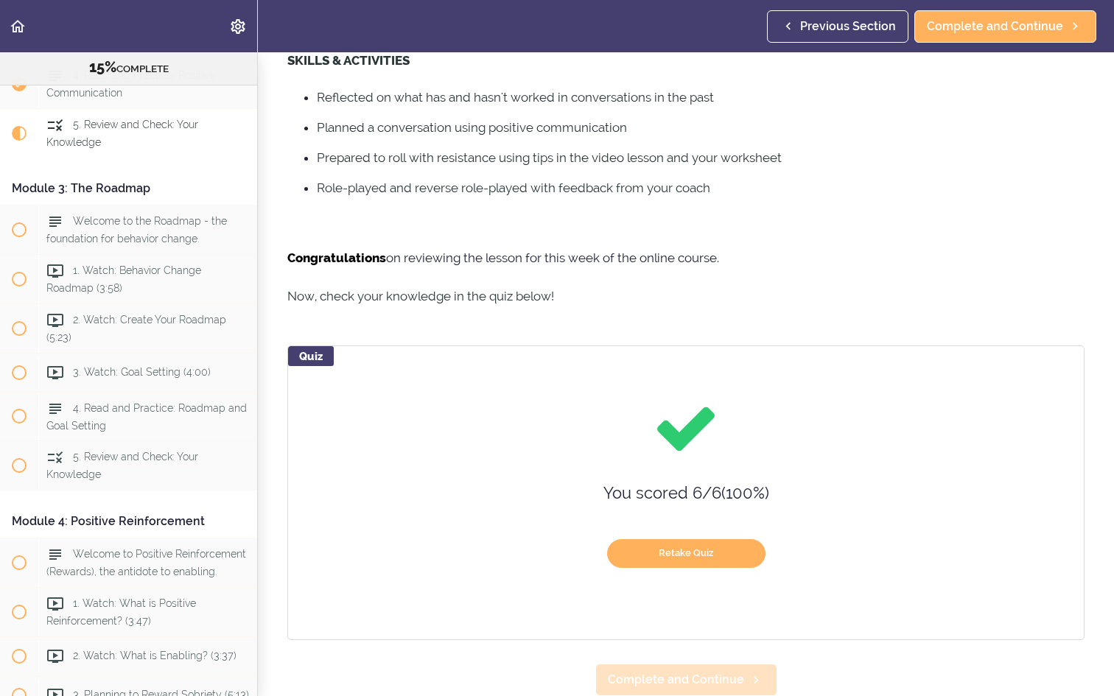
click at [744, 679] on link "Complete and Continue" at bounding box center [686, 680] width 182 height 32
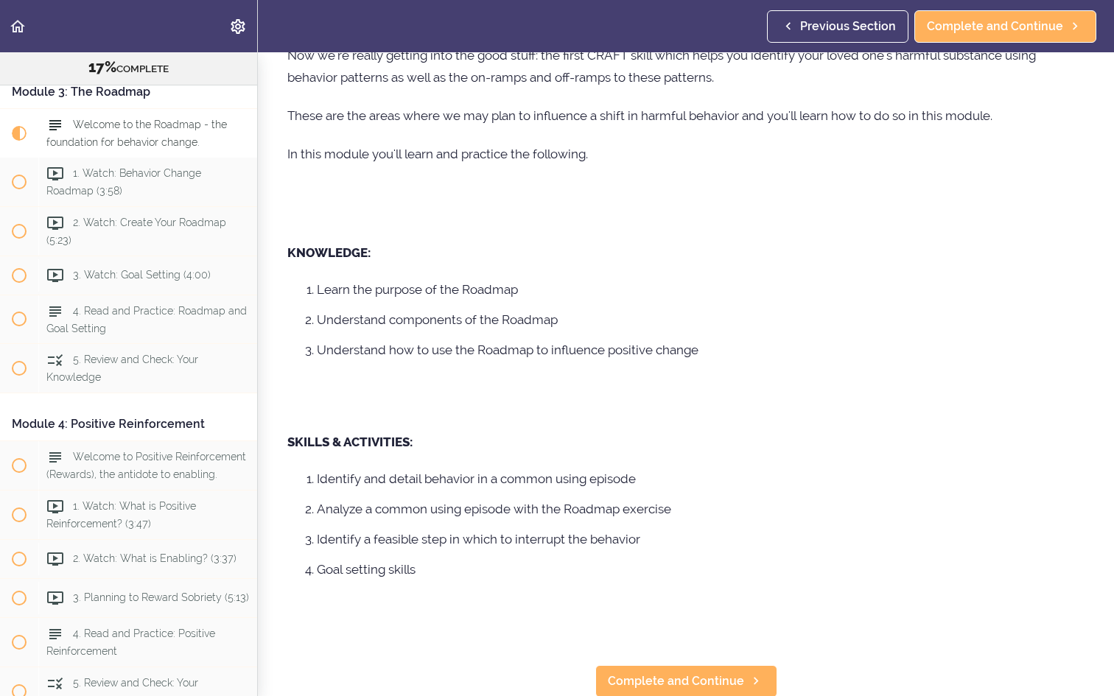
scroll to position [150, 0]
click at [734, 680] on span "Complete and Continue" at bounding box center [676, 683] width 136 height 18
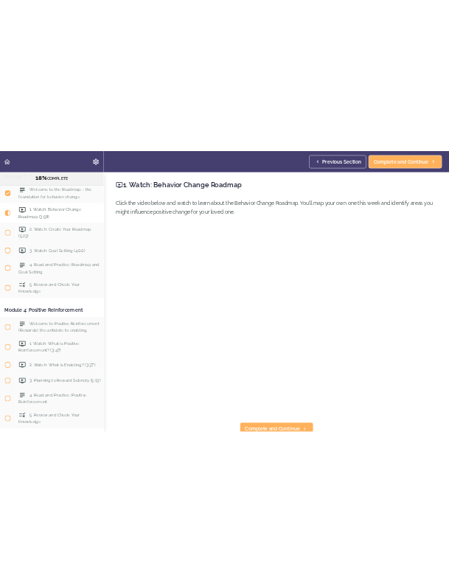
scroll to position [794, 0]
